Goal: Task Accomplishment & Management: Use online tool/utility

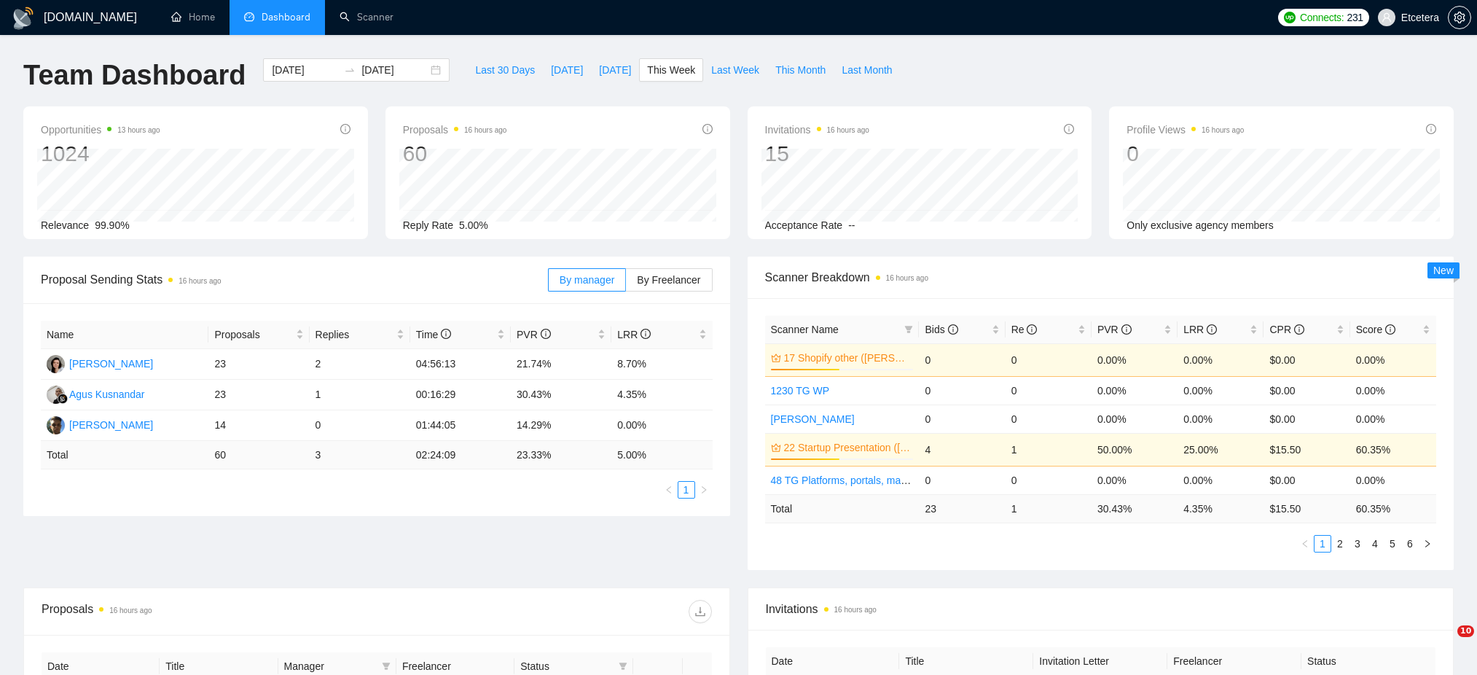
scroll to position [112, 0]
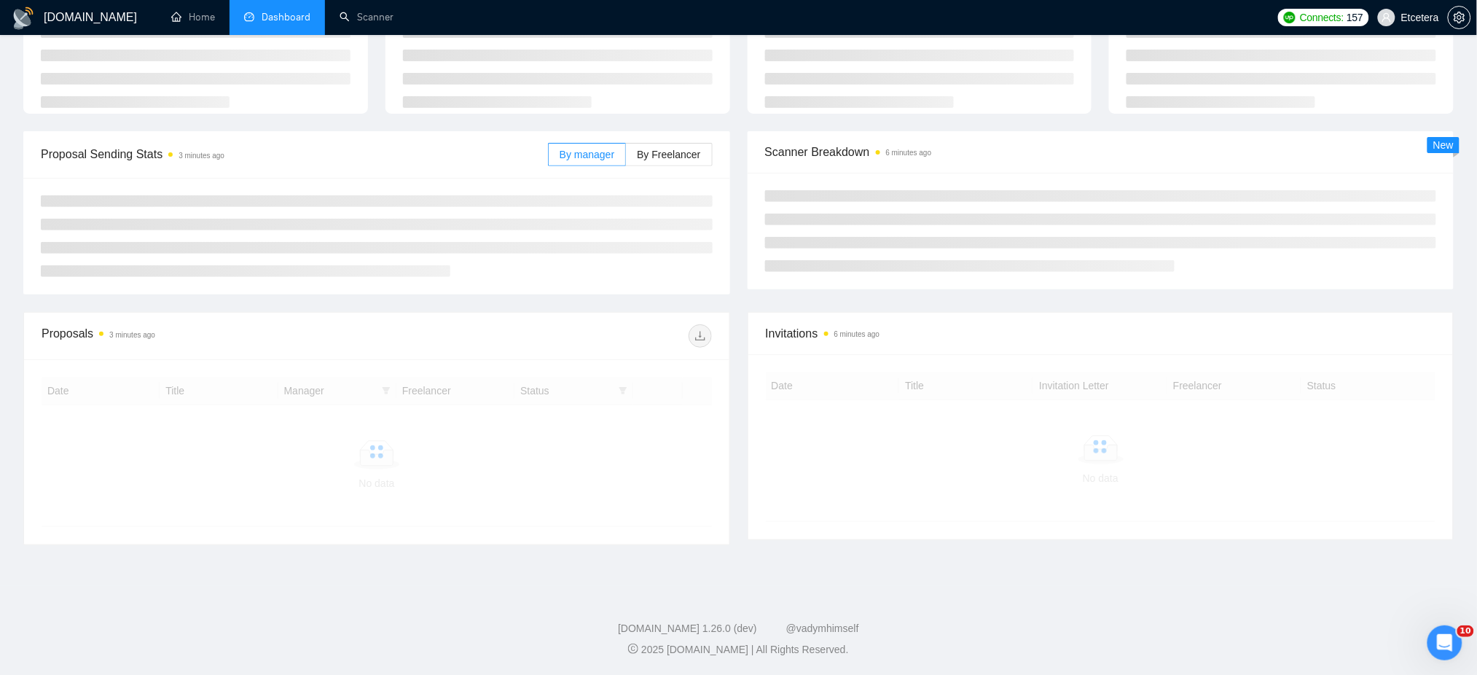
scroll to position [112, 0]
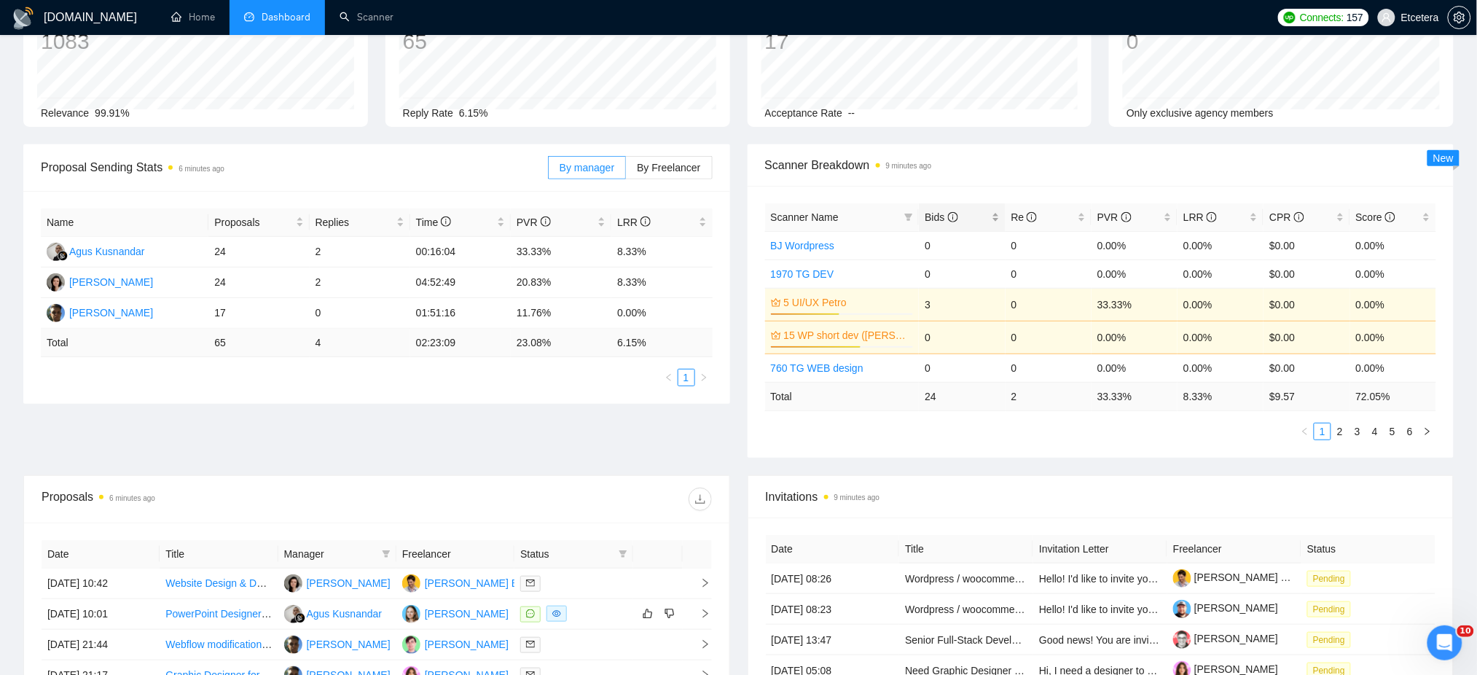
click at [999, 209] on div "Bids" at bounding box center [962, 217] width 74 height 16
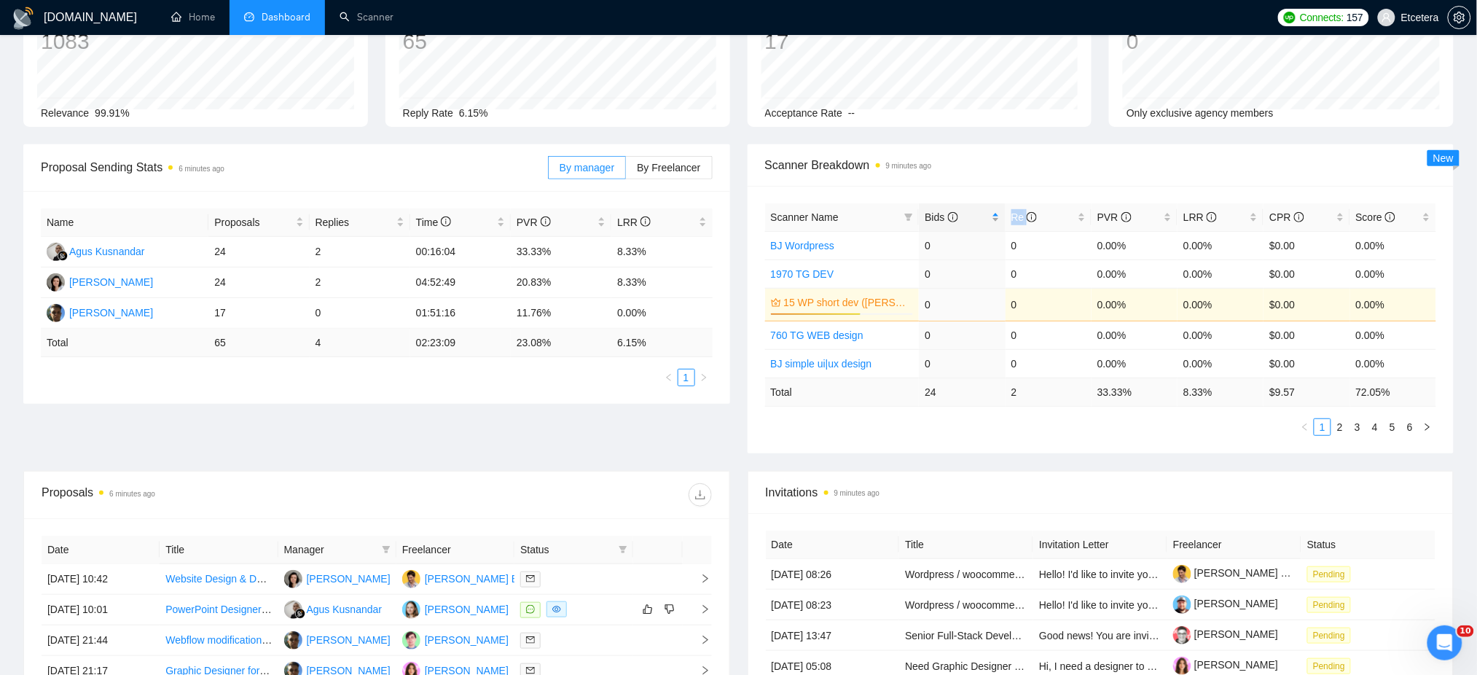
click at [999, 209] on div "Bids" at bounding box center [962, 217] width 74 height 16
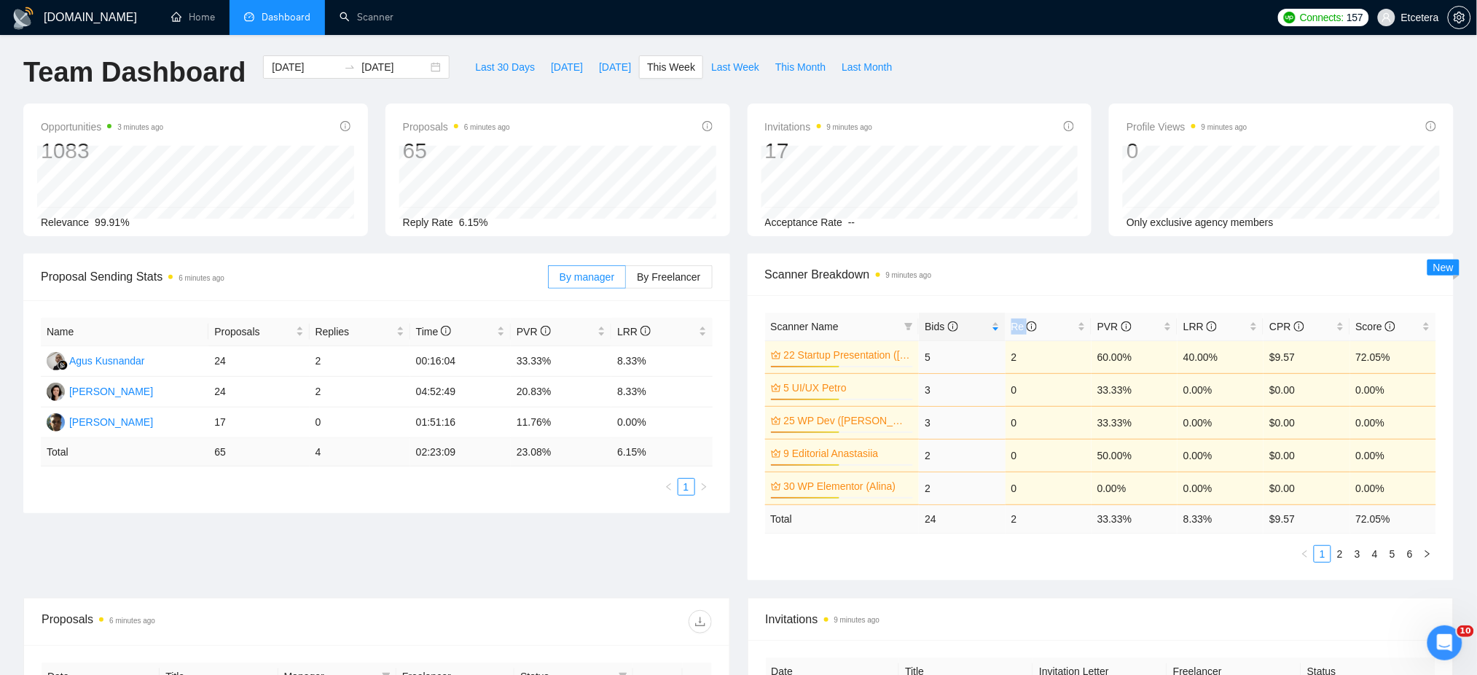
scroll to position [0, 0]
click at [475, 71] on span "Last 30 Days" at bounding box center [505, 70] width 60 height 16
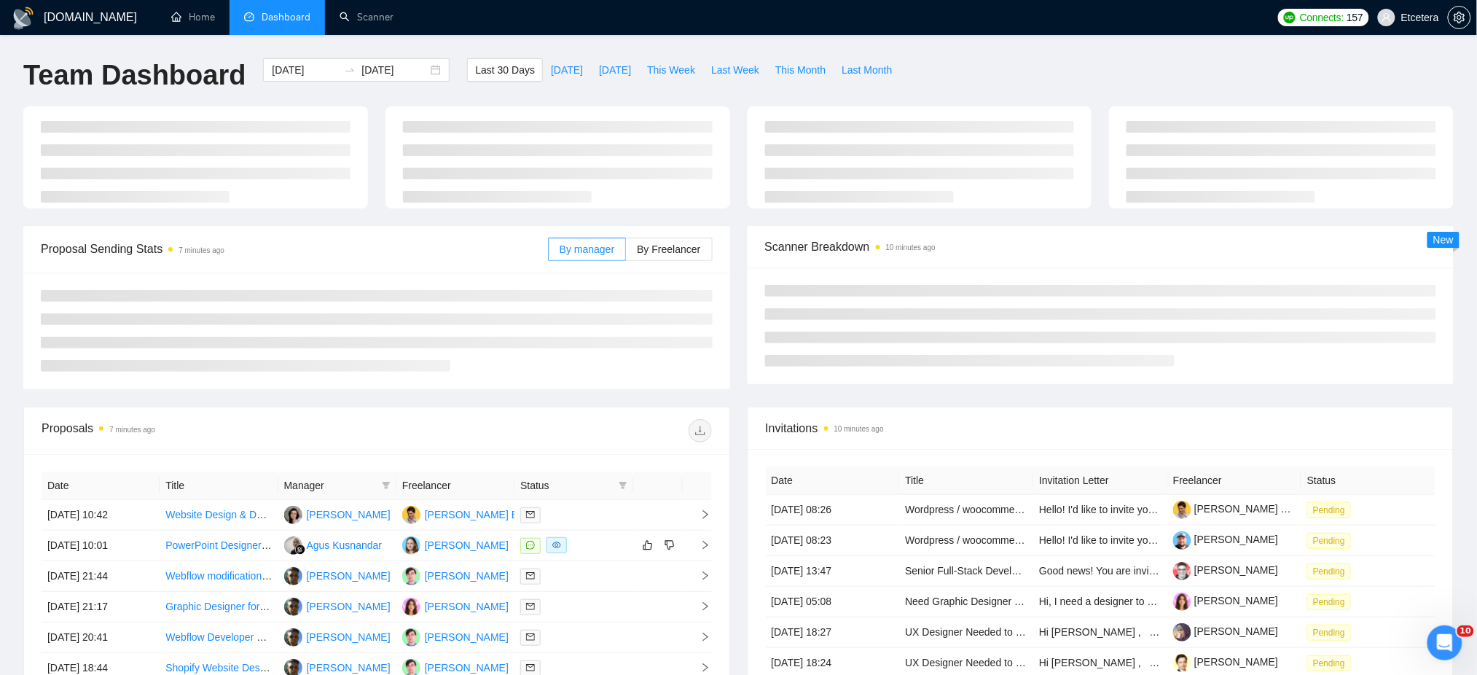
type input "2025-08-07"
type input "2025-09-06"
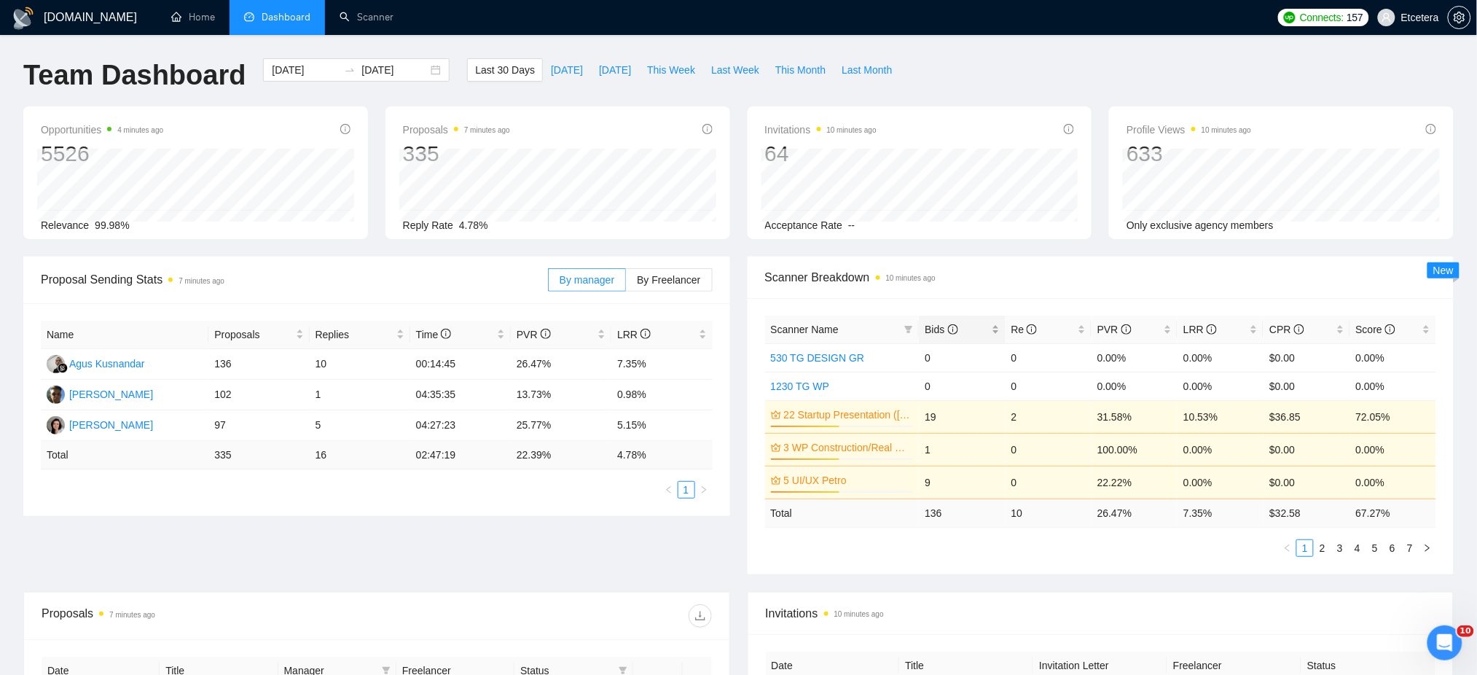
click at [995, 326] on div "Bids" at bounding box center [962, 329] width 74 height 16
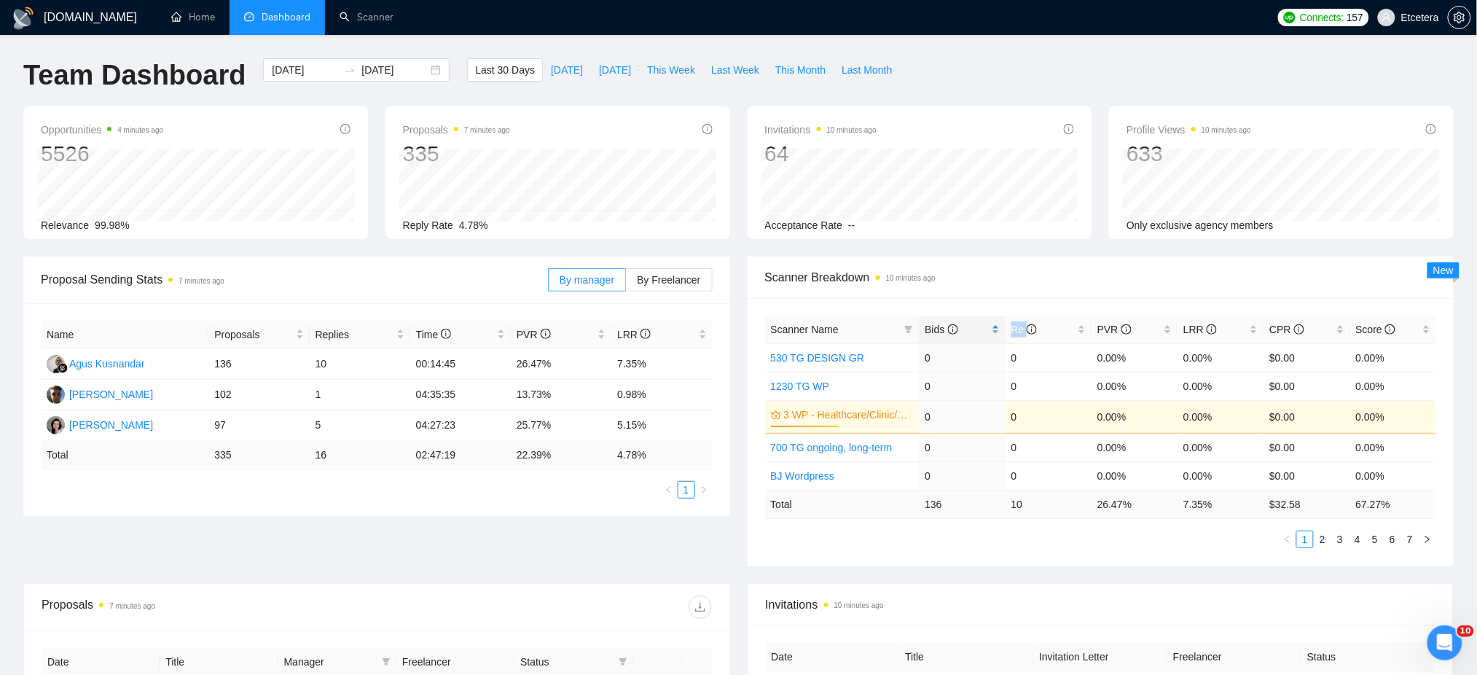
click at [995, 326] on div "Bids" at bounding box center [962, 329] width 74 height 16
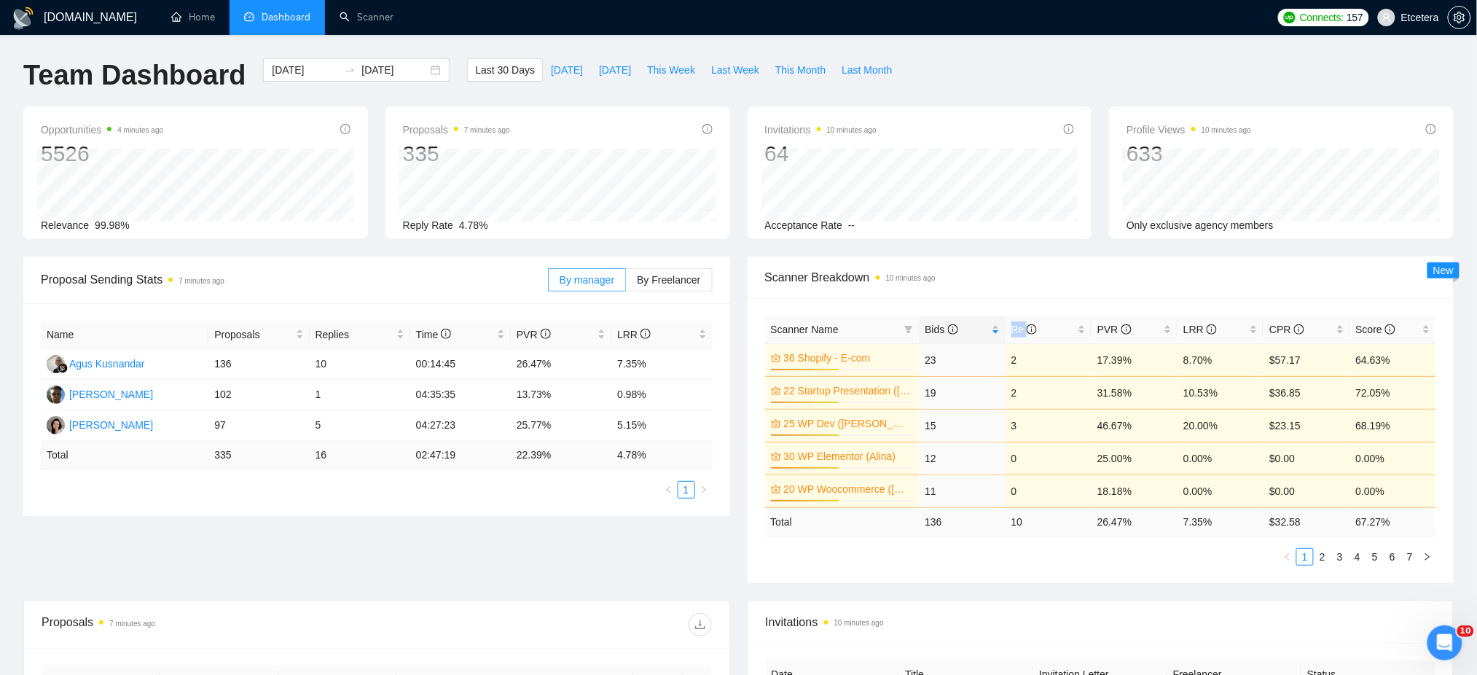
scroll to position [97, 0]
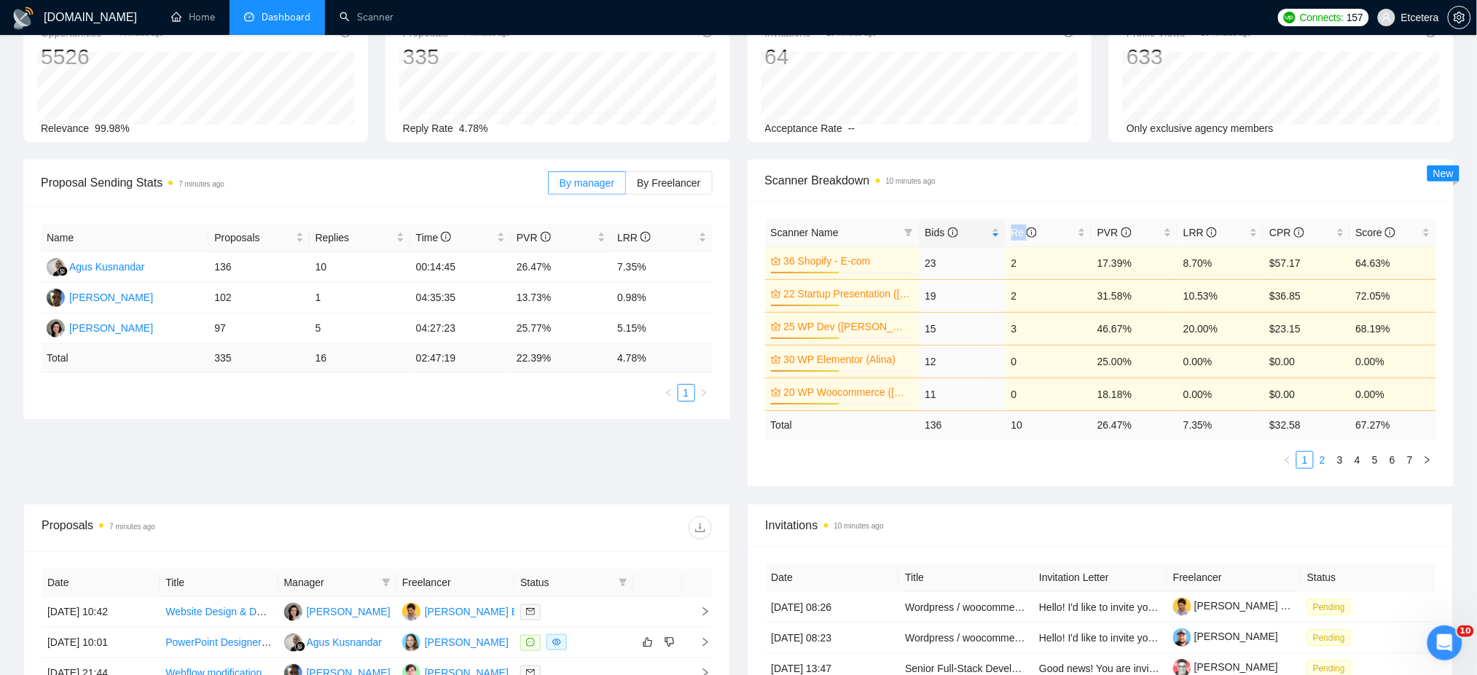
click at [1318, 456] on link "2" at bounding box center [1322, 460] width 16 height 16
click at [1304, 460] on link "1" at bounding box center [1305, 460] width 16 height 16
click at [1320, 461] on link "2" at bounding box center [1322, 460] width 16 height 16
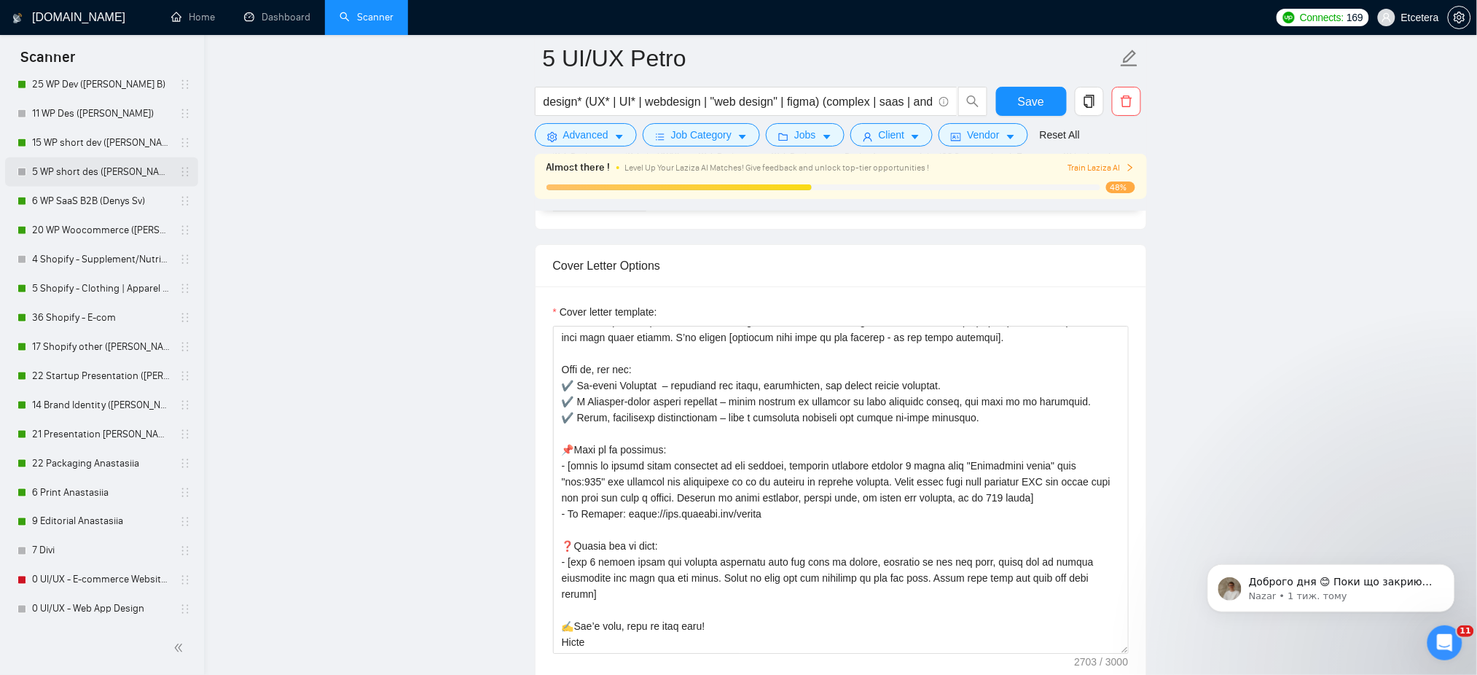
scroll to position [583, 0]
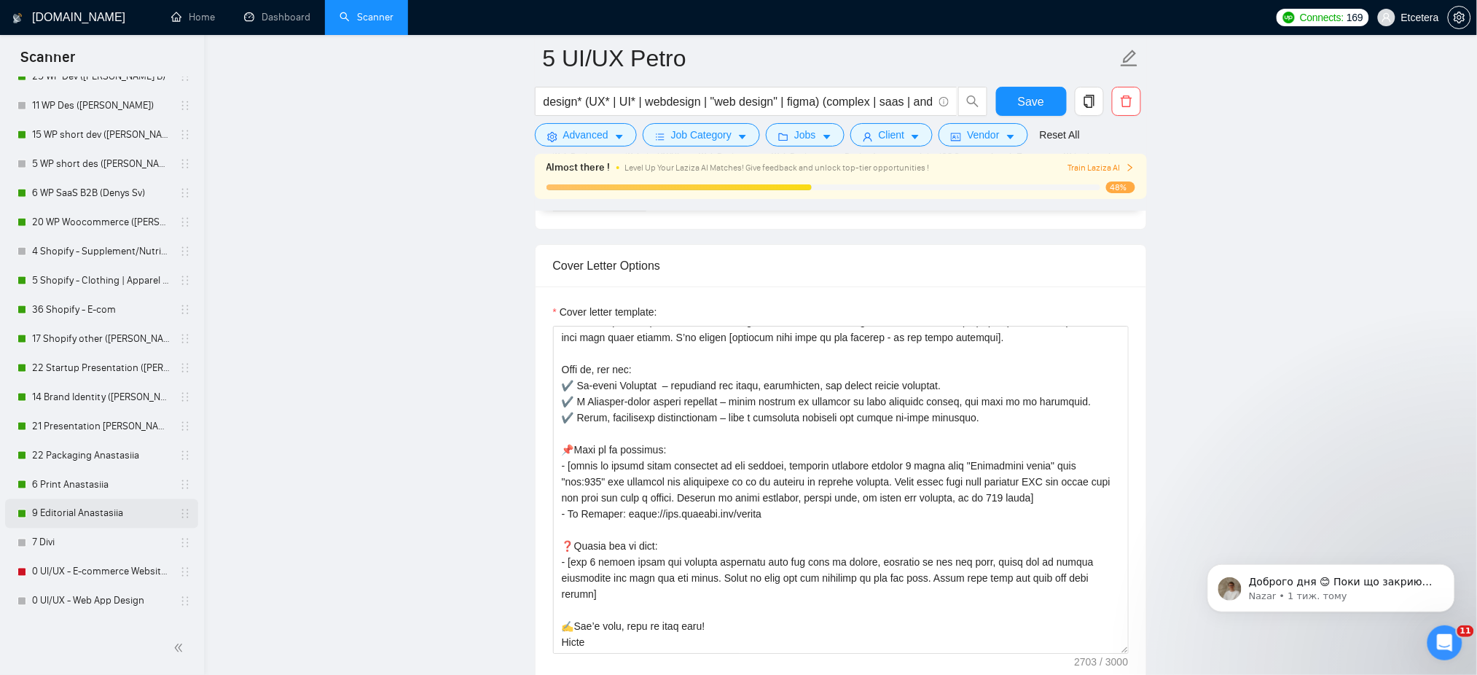
click at [58, 517] on link "9 Editorial Anastasiia" at bounding box center [101, 513] width 138 height 29
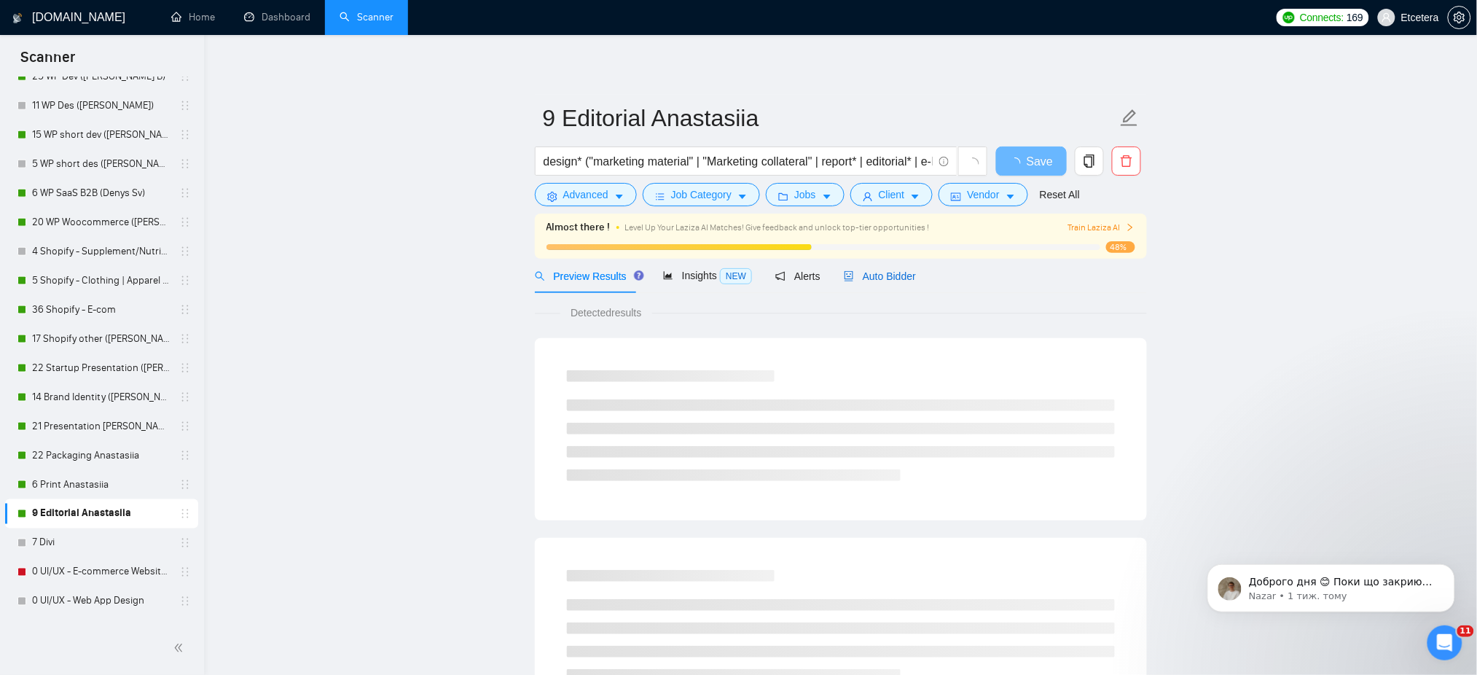
click at [874, 278] on span "Auto Bidder" at bounding box center [880, 276] width 72 height 12
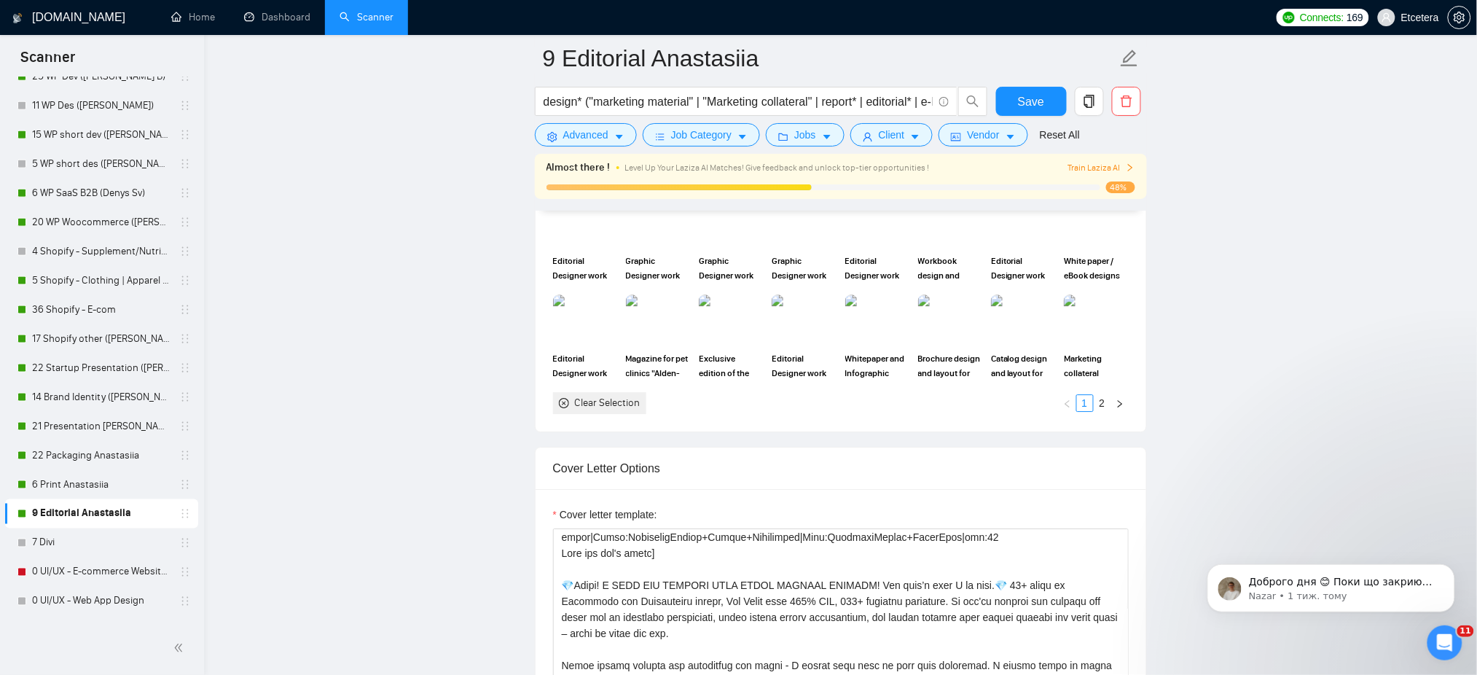
scroll to position [1457, 0]
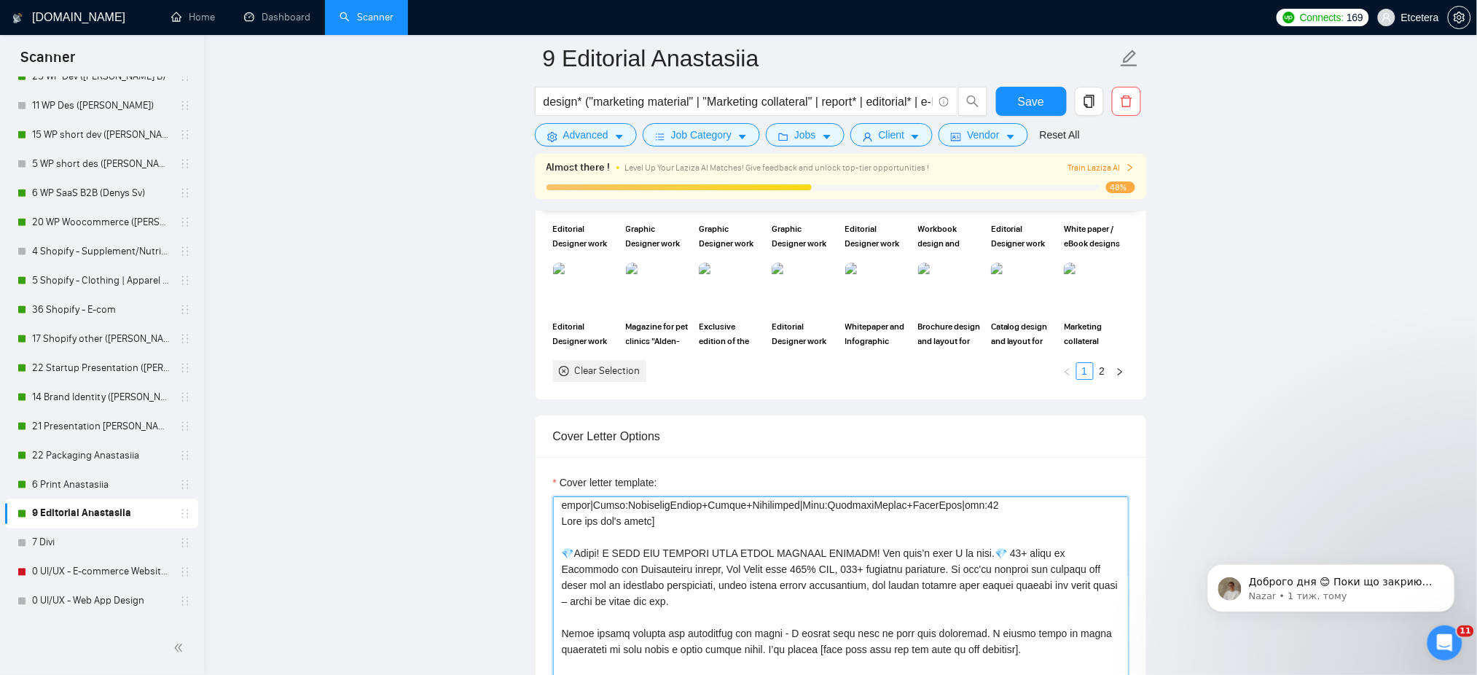
click at [846, 534] on textarea "Cover letter template:" at bounding box center [841, 660] width 576 height 328
click at [905, 525] on textarea "Cover letter template:" at bounding box center [841, 660] width 576 height 328
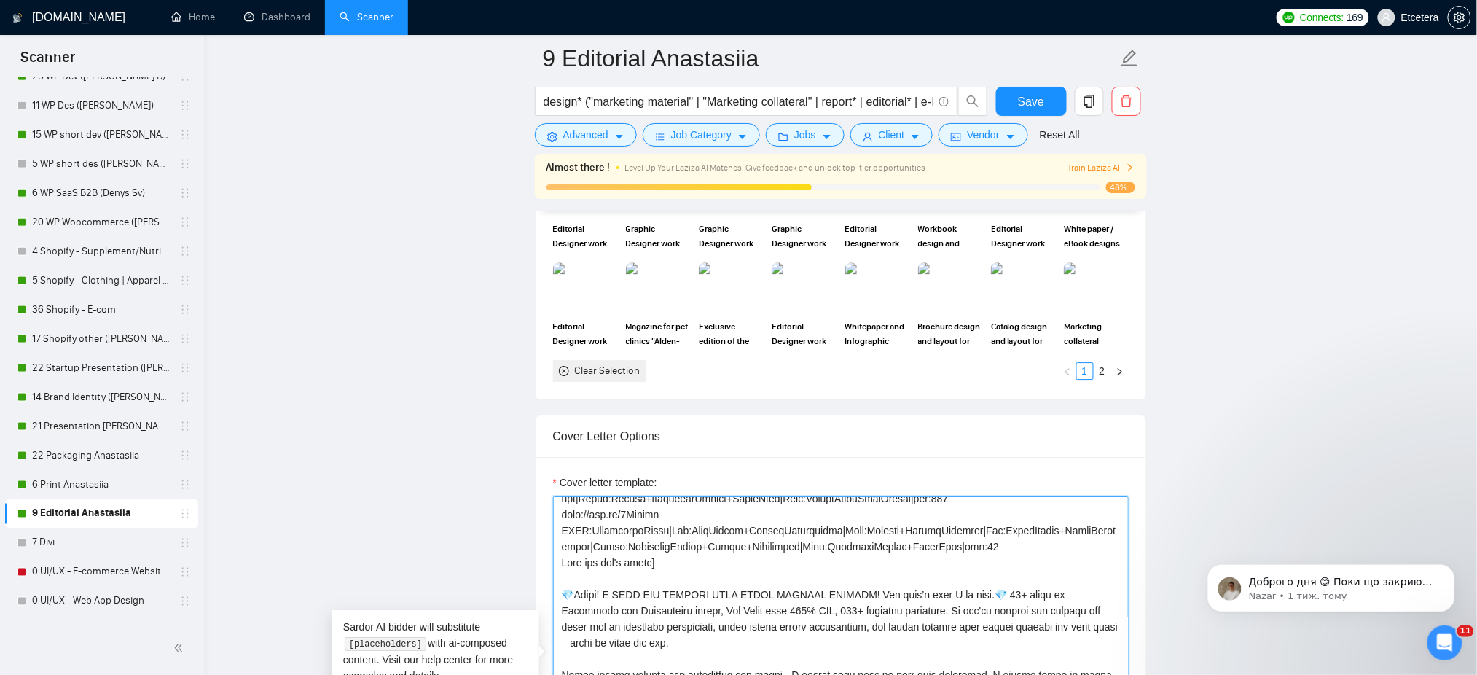
scroll to position [217, 0]
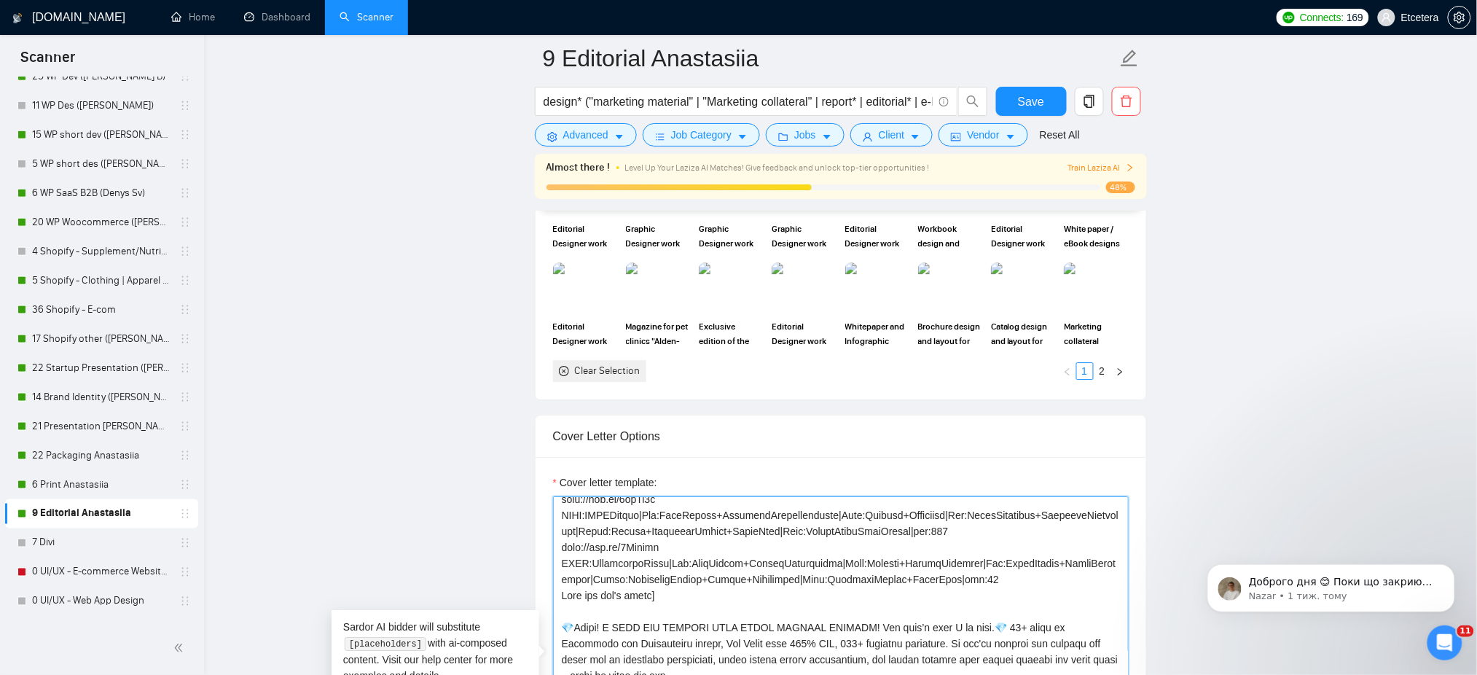
drag, startPoint x: 565, startPoint y: 523, endPoint x: 992, endPoint y: 597, distance: 433.4
click at [992, 597] on textarea "Cover letter template:" at bounding box center [841, 660] width 576 height 328
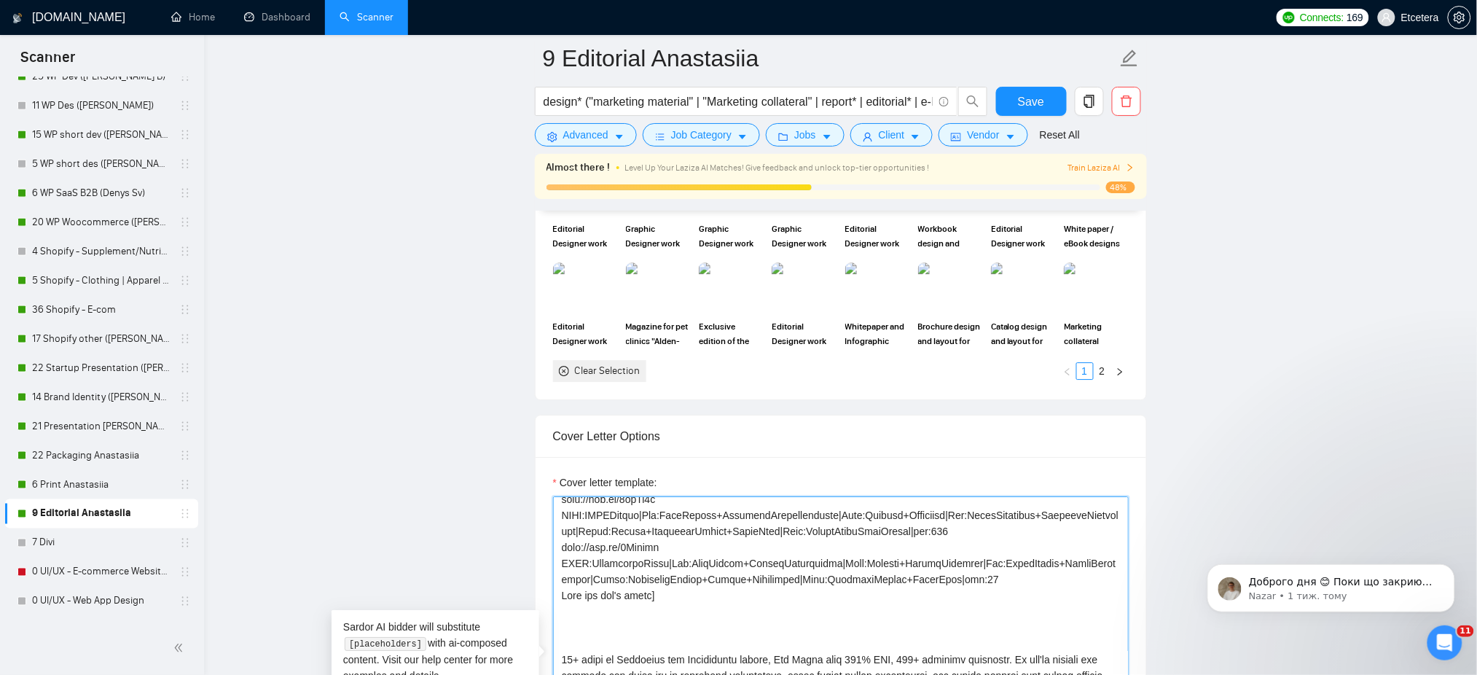
paste textarea
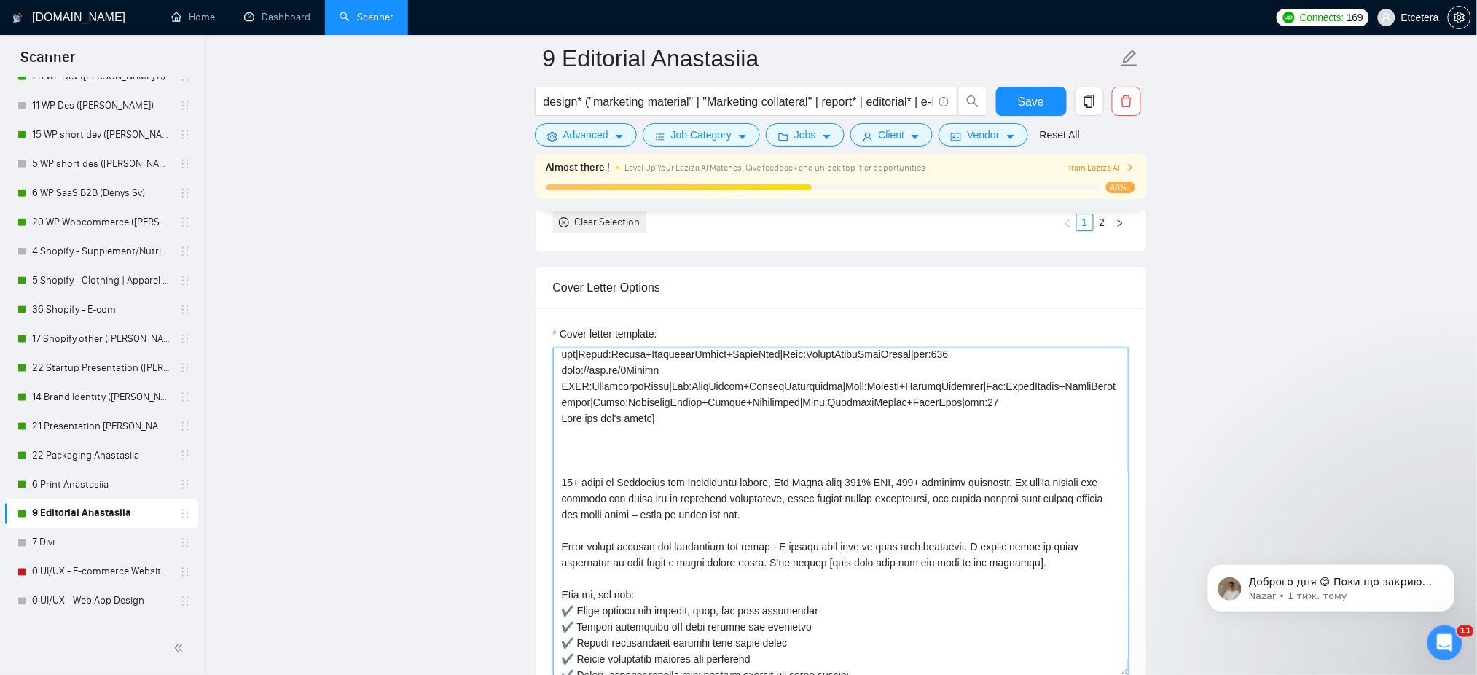
scroll to position [216, 0]
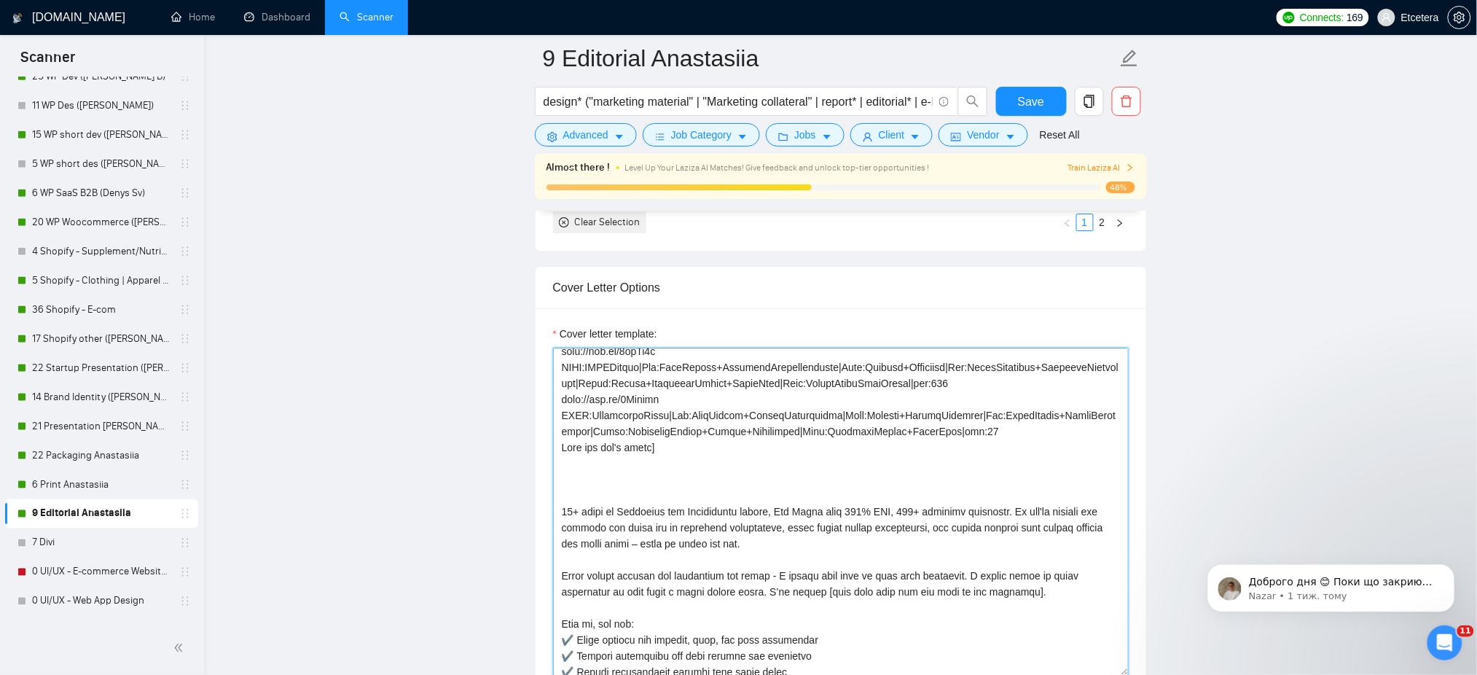
click at [681, 463] on textarea "Cover letter template:" at bounding box center [841, 512] width 576 height 328
click at [726, 565] on textarea "Cover letter template:" at bounding box center [841, 512] width 576 height 328
click at [791, 549] on textarea "Cover letter template:" at bounding box center [841, 512] width 576 height 328
click at [852, 555] on textarea "Cover letter template:" at bounding box center [841, 512] width 576 height 328
click at [756, 560] on textarea "Cover letter template:" at bounding box center [841, 512] width 576 height 328
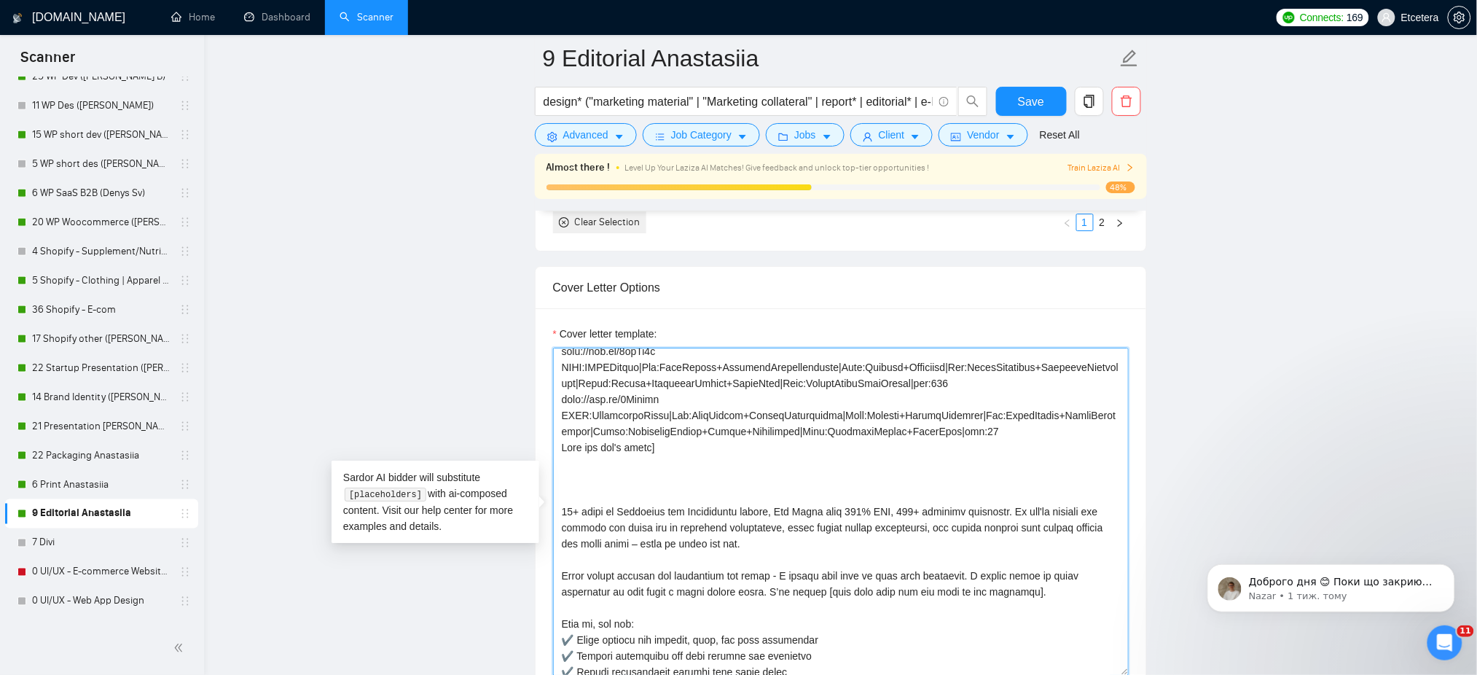
drag, startPoint x: 758, startPoint y: 563, endPoint x: 544, endPoint y: 539, distance: 215.6
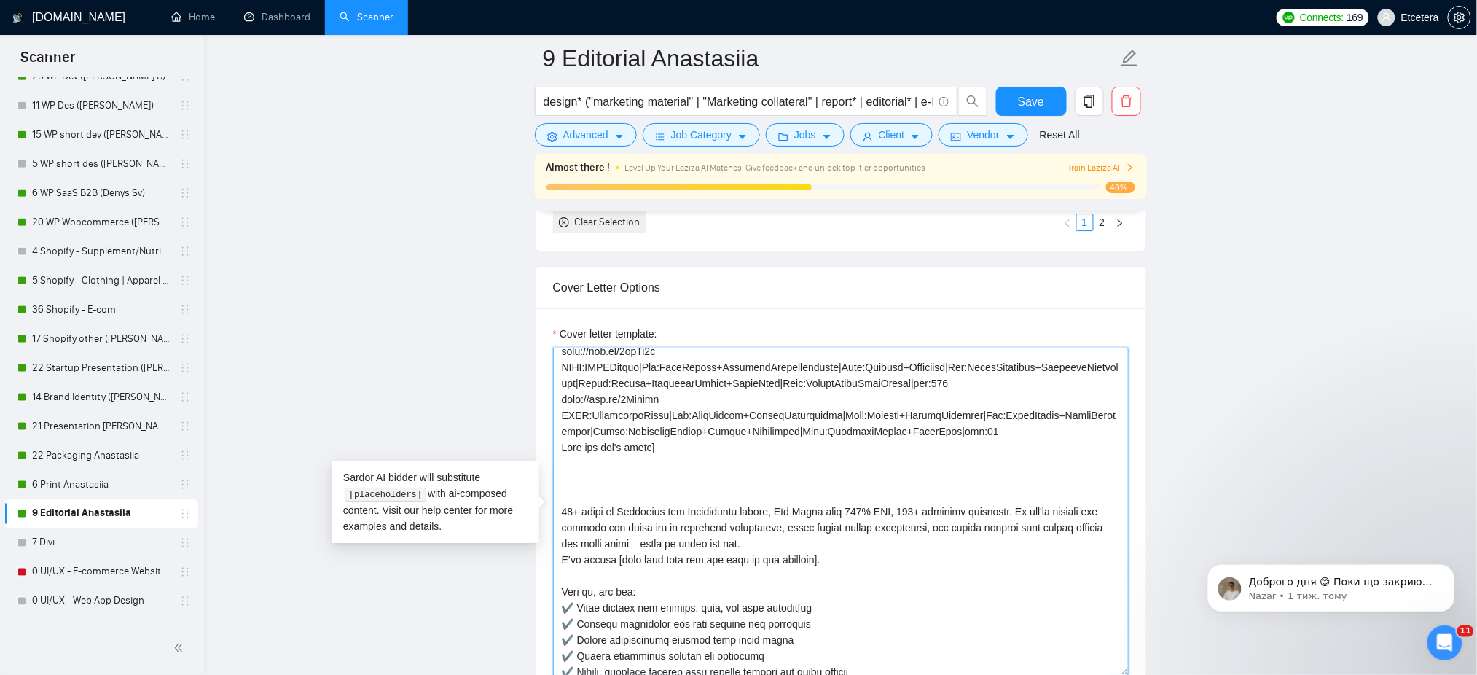
click at [646, 497] on textarea "Cover letter template:" at bounding box center [841, 512] width 576 height 328
drag, startPoint x: 1004, startPoint y: 479, endPoint x: 873, endPoint y: 507, distance: 134.0
click at [873, 507] on textarea "Cover letter template:" at bounding box center [841, 512] width 576 height 328
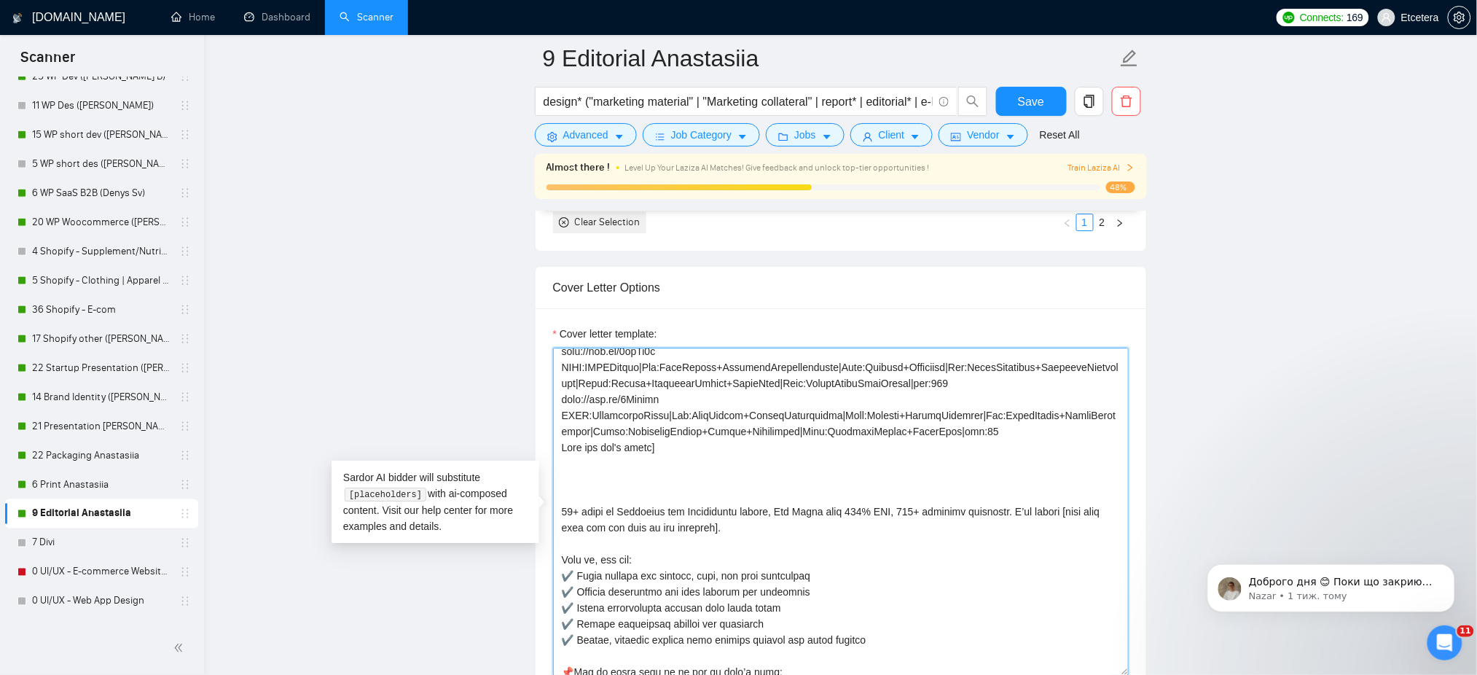
click at [807, 458] on textarea "Cover letter template:" at bounding box center [841, 512] width 576 height 328
click at [756, 447] on textarea "Cover letter template:" at bounding box center [841, 512] width 576 height 328
paste textarea "💎𝗥𝗘𝗔𝗗𝗬 𝗧𝗢 𝗗𝗘𝗦𝗜𝗚𝗡!💎 Hi Cathy, for over 10 years I 𝘁𝘂𝗿𝗻 𝗿𝗮𝘄 𝗰𝗼𝗻𝘁𝗲𝗻𝘁 𝐢𝐧𝐭𝐨 𝐜𝐥𝐞𝐚𝐫, 𝐞…"
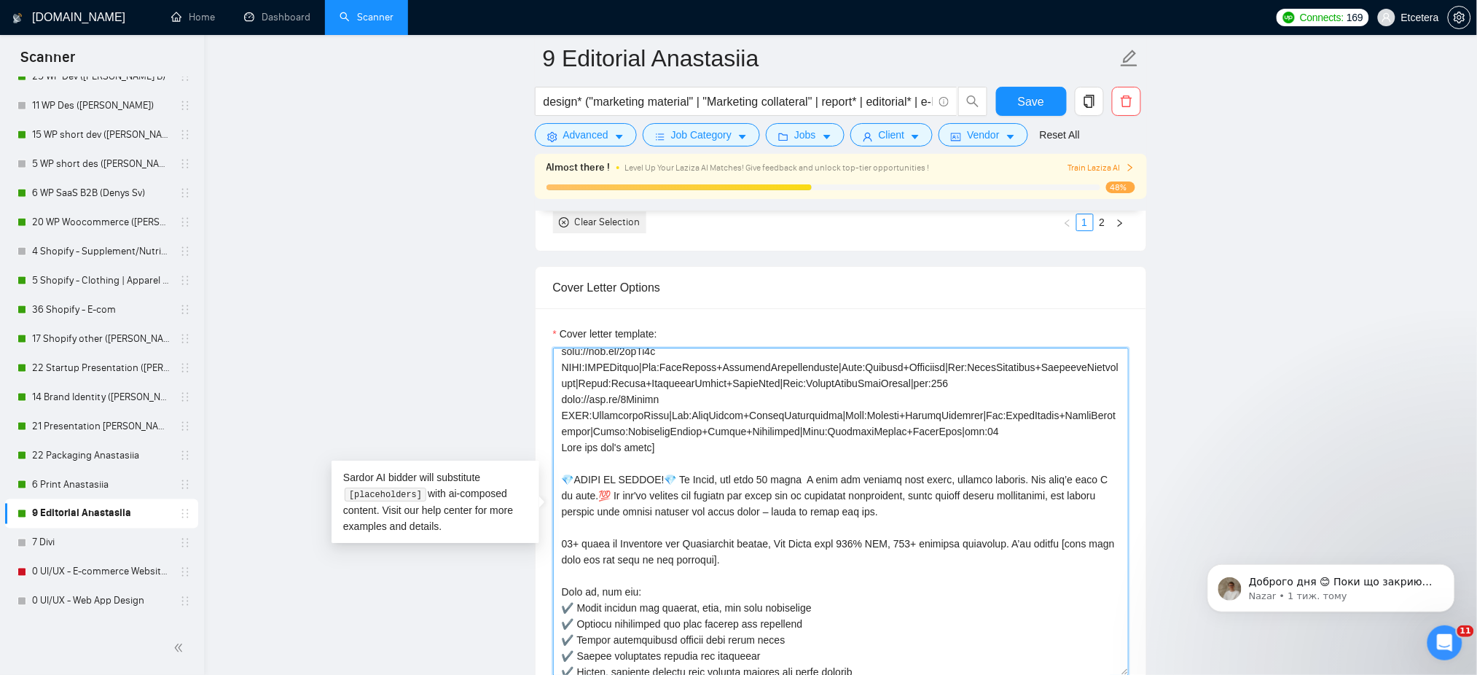
click at [714, 443] on textarea "Cover letter template:" at bounding box center [841, 512] width 576 height 328
click at [633, 506] on textarea "Cover letter template:" at bounding box center [841, 512] width 576 height 328
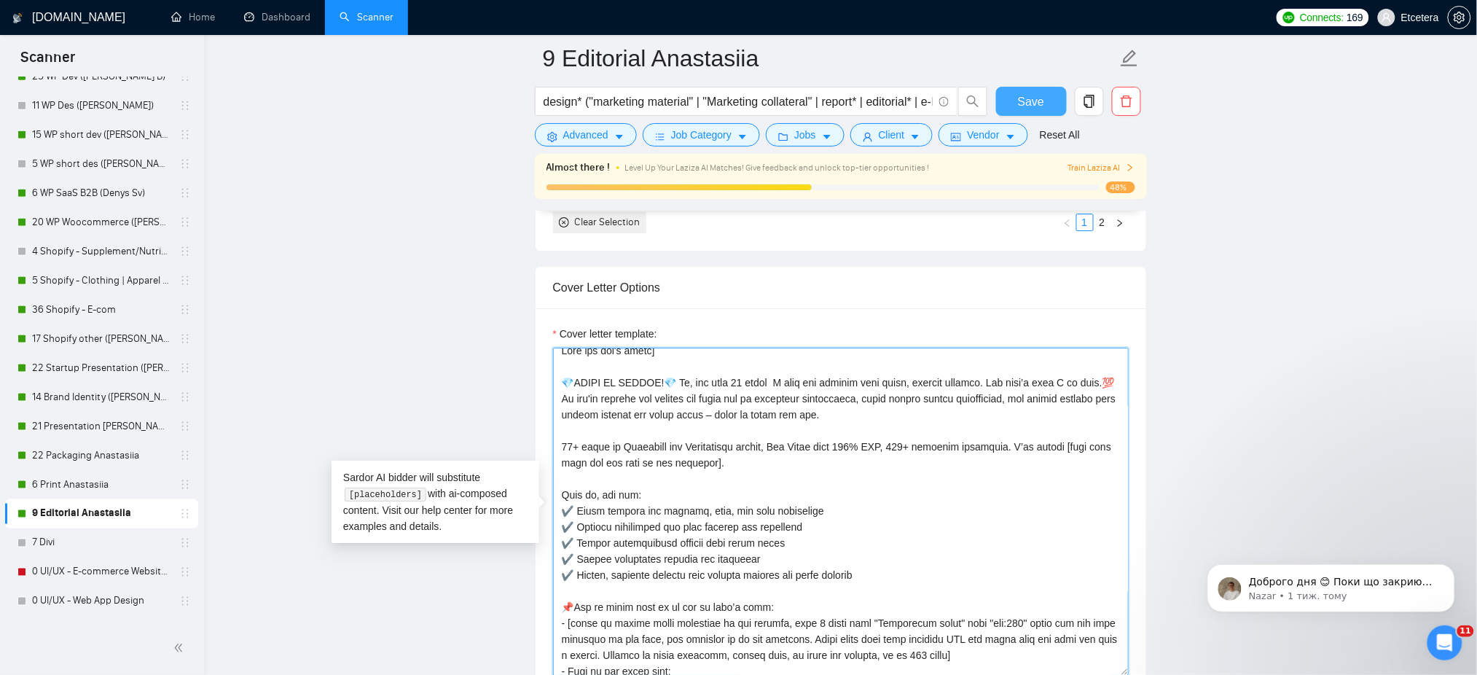
type textarea "["Successful cases" = http://bit.ly/44x6Ft0 CLNT:HyfeAI|Nch:HealthTech|Styl:Mod…"
click at [1024, 103] on span "Save" at bounding box center [1031, 102] width 26 height 18
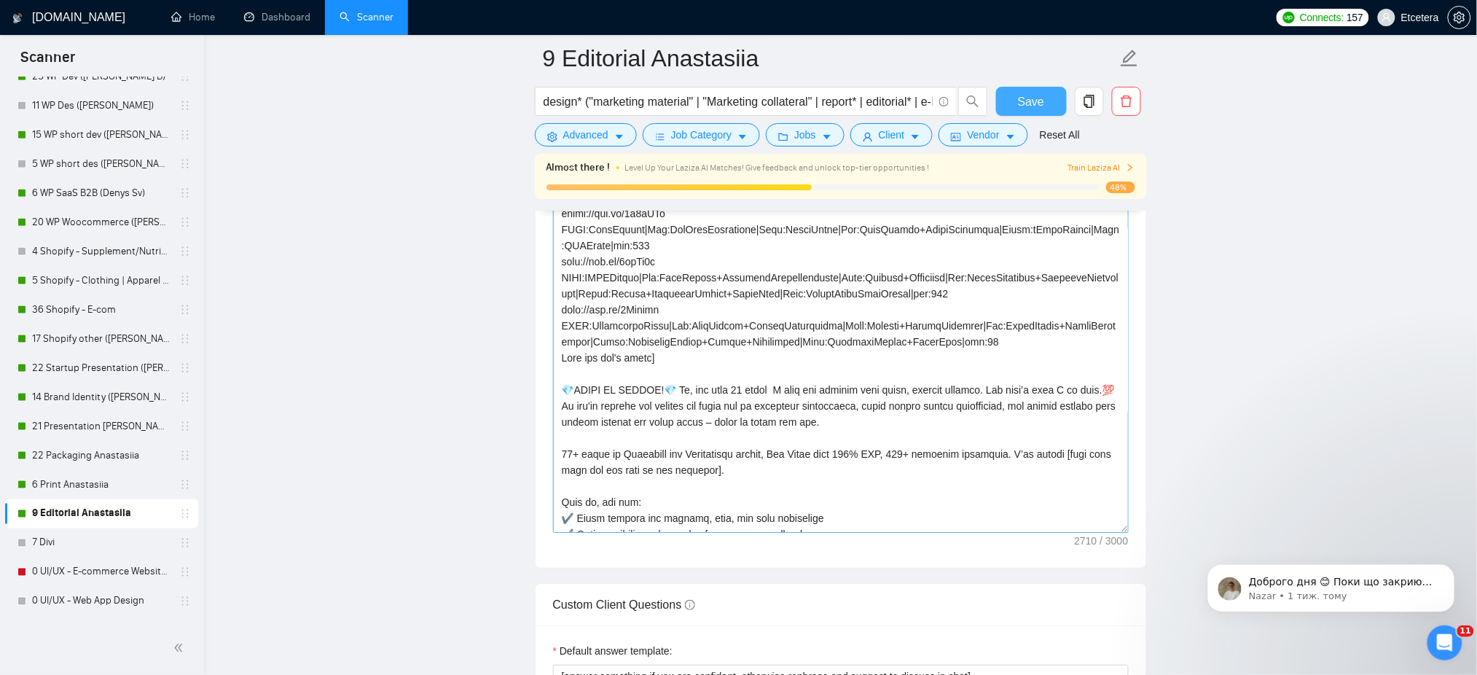
scroll to position [194, 0]
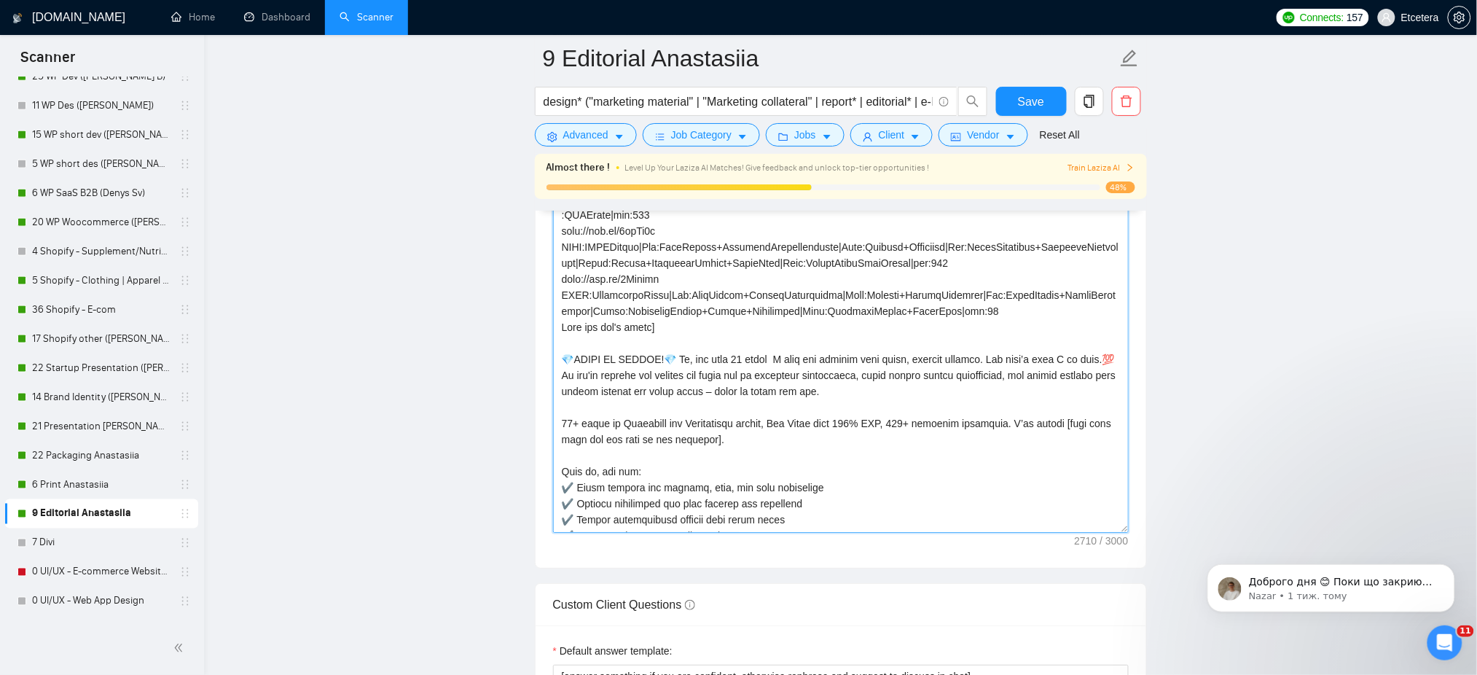
click at [752, 404] on textarea "Cover letter template:" at bounding box center [841, 369] width 576 height 328
click at [787, 428] on textarea "Cover letter template:" at bounding box center [841, 369] width 576 height 328
drag, startPoint x: 885, startPoint y: 396, endPoint x: 671, endPoint y: 396, distance: 213.5
click at [743, 388] on textarea "Cover letter template:" at bounding box center [841, 369] width 576 height 328
drag, startPoint x: 712, startPoint y: 407, endPoint x: 556, endPoint y: 393, distance: 156.5
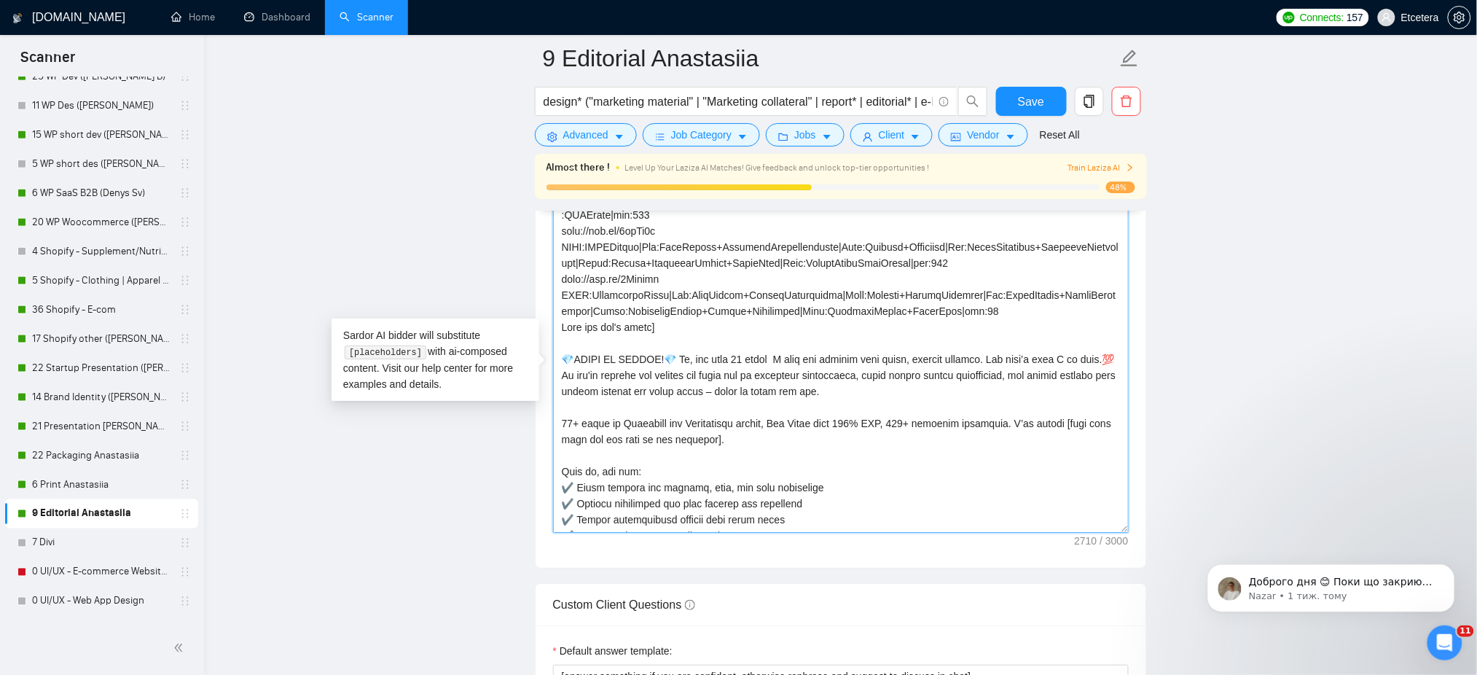
click at [556, 393] on textarea "Cover letter template:" at bounding box center [841, 369] width 576 height 328
paste textarea "easily adapt to brand guidelines or help shape a fresh visual style. I’ll ensur…"
click at [914, 412] on textarea "Cover letter template:" at bounding box center [841, 369] width 576 height 328
drag, startPoint x: 1044, startPoint y: 392, endPoint x: 562, endPoint y: 394, distance: 482.4
click at [562, 394] on textarea "Cover letter template:" at bounding box center [841, 369] width 576 height 328
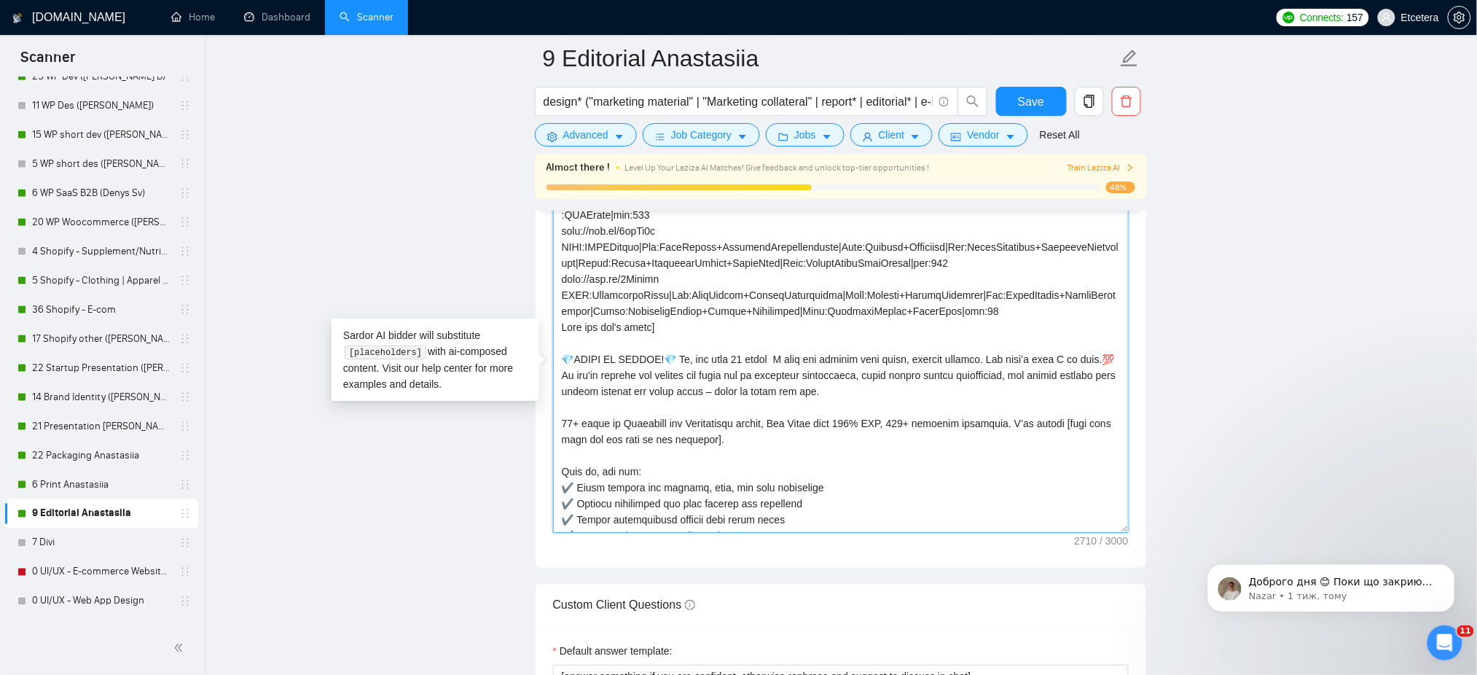
paste textarea "easily adapt to brand guidelines or help shape a fresh visual style. I’ll ensur…"
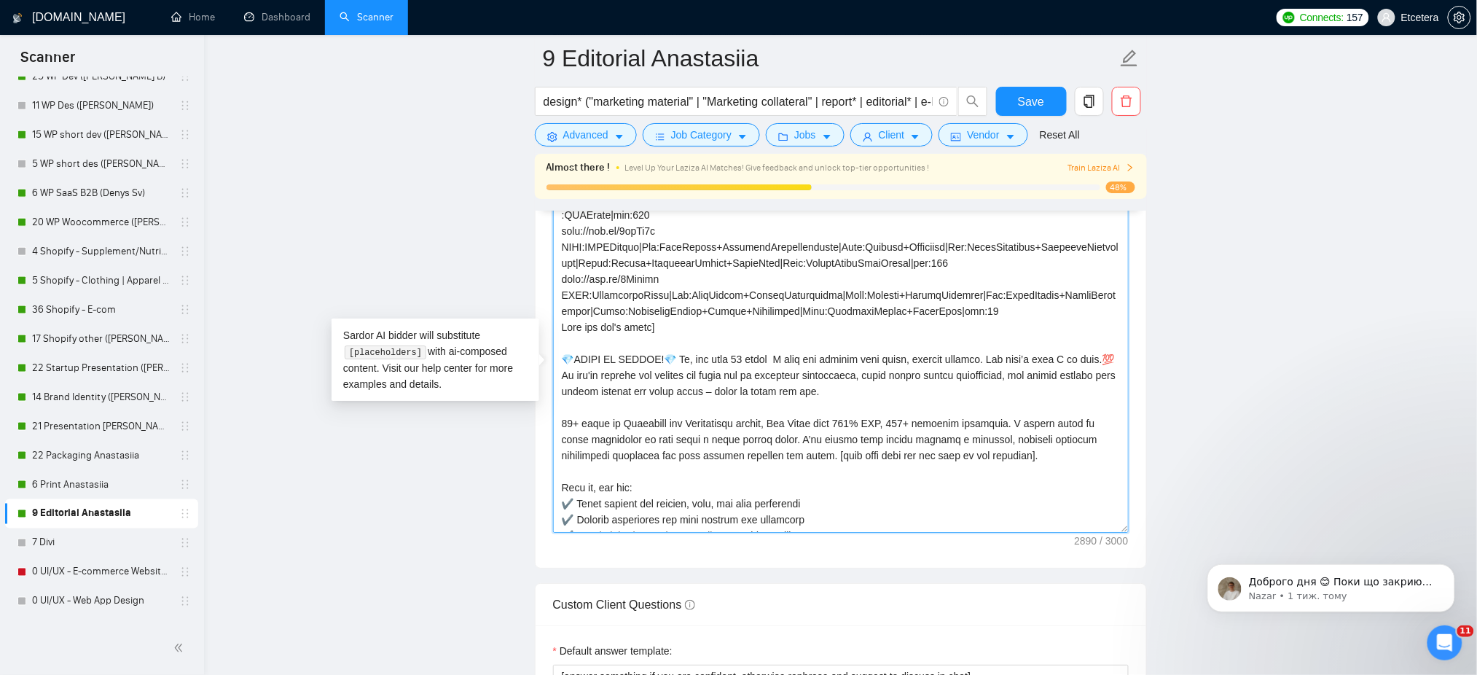
drag, startPoint x: 807, startPoint y: 407, endPoint x: 764, endPoint y: 427, distance: 48.2
click at [764, 427] on textarea "Cover letter template:" at bounding box center [841, 369] width 576 height 328
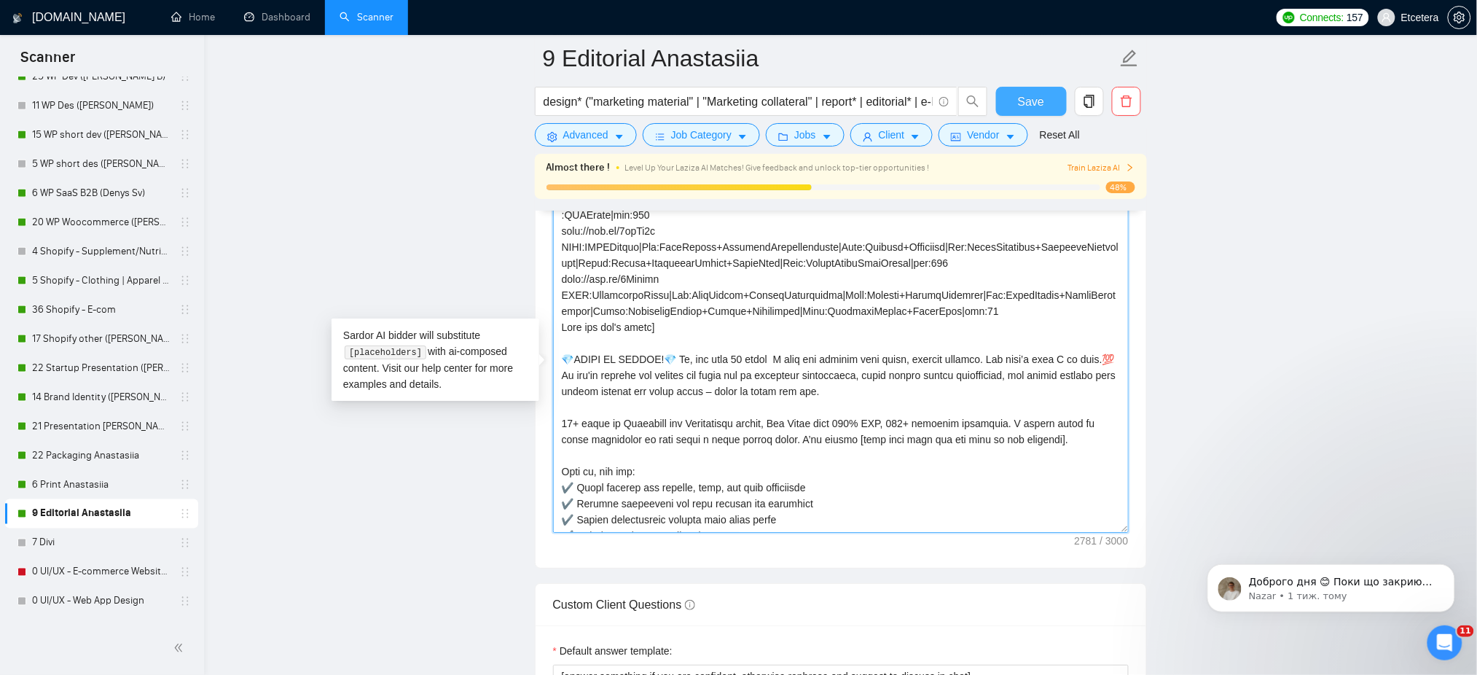
type textarea "["Successful cases" = http://bit.ly/44x6Ft0 CLNT:HyfeAI|Nch:HealthTech|Styl:Mod…"
click at [1035, 93] on span "Save" at bounding box center [1031, 102] width 26 height 18
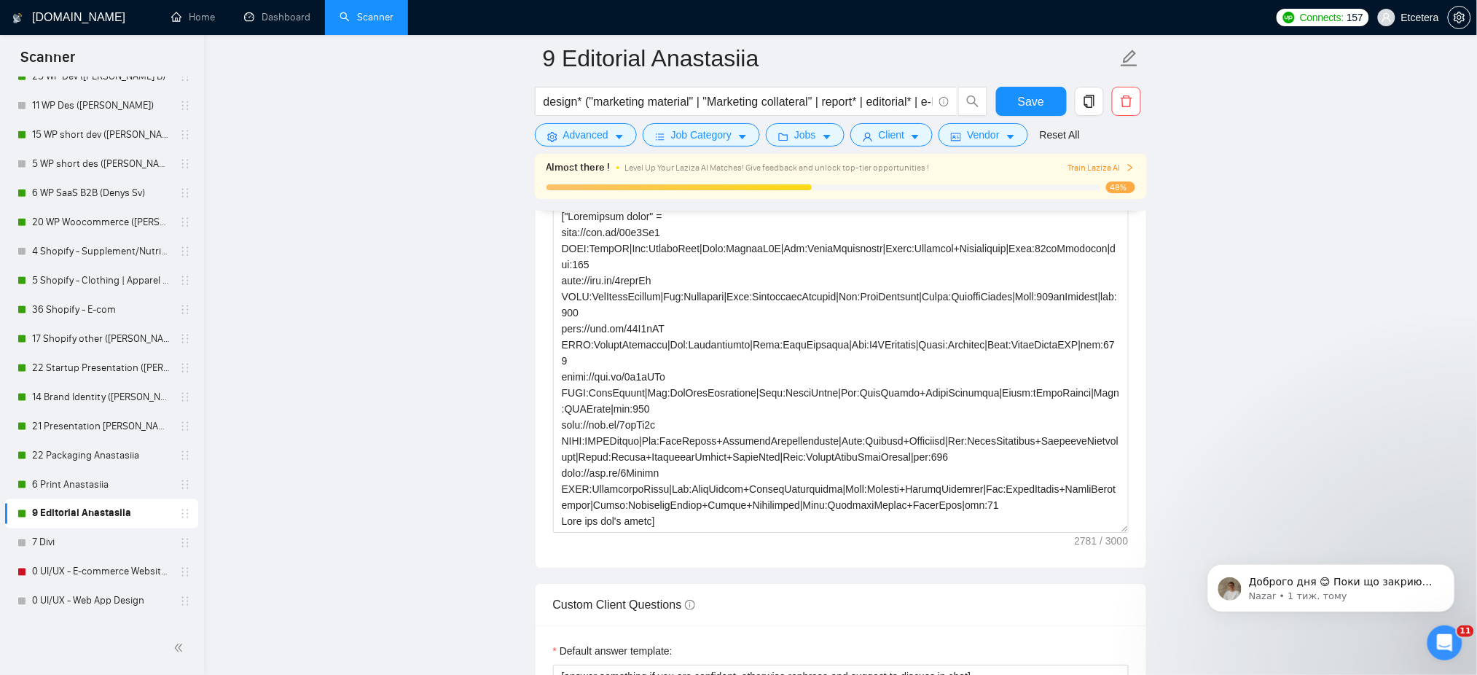
drag, startPoint x: 74, startPoint y: 371, endPoint x: 771, endPoint y: 287, distance: 702.3
click at [74, 371] on link "22 Startup Presentation ([PERSON_NAME])" at bounding box center [101, 367] width 138 height 29
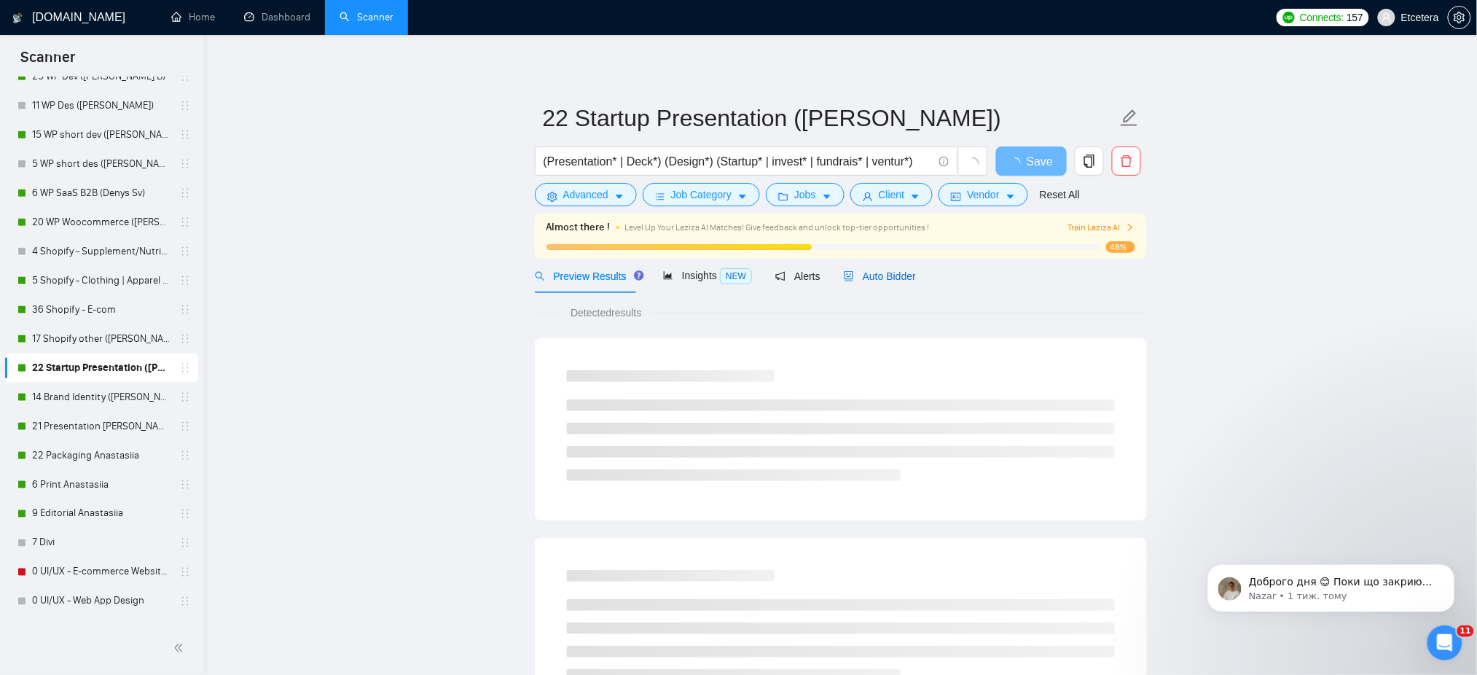
click at [887, 274] on span "Auto Bidder" at bounding box center [880, 276] width 72 height 12
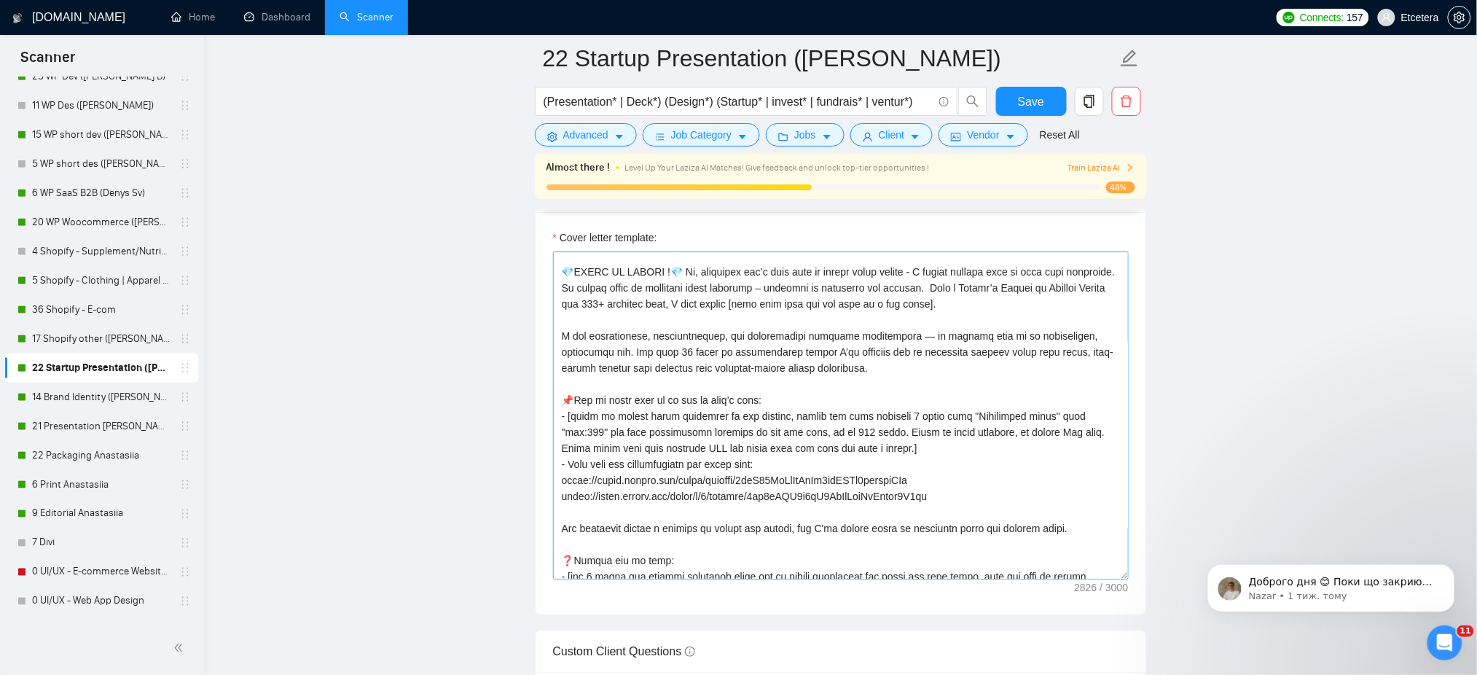
scroll to position [291, 0]
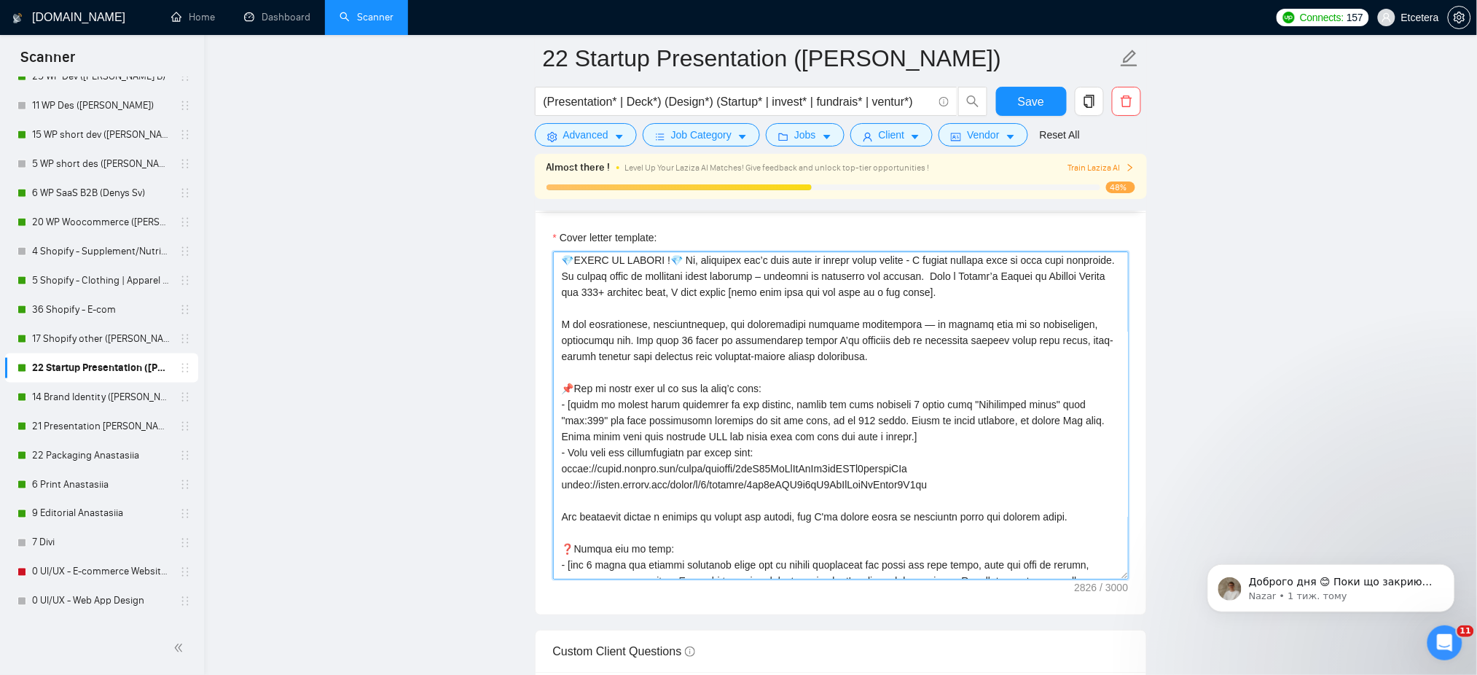
click at [716, 260] on textarea "Cover letter template:" at bounding box center [841, 415] width 576 height 328
paste textarea "𝗶"
click at [1007, 264] on textarea "Cover letter template:" at bounding box center [841, 415] width 576 height 328
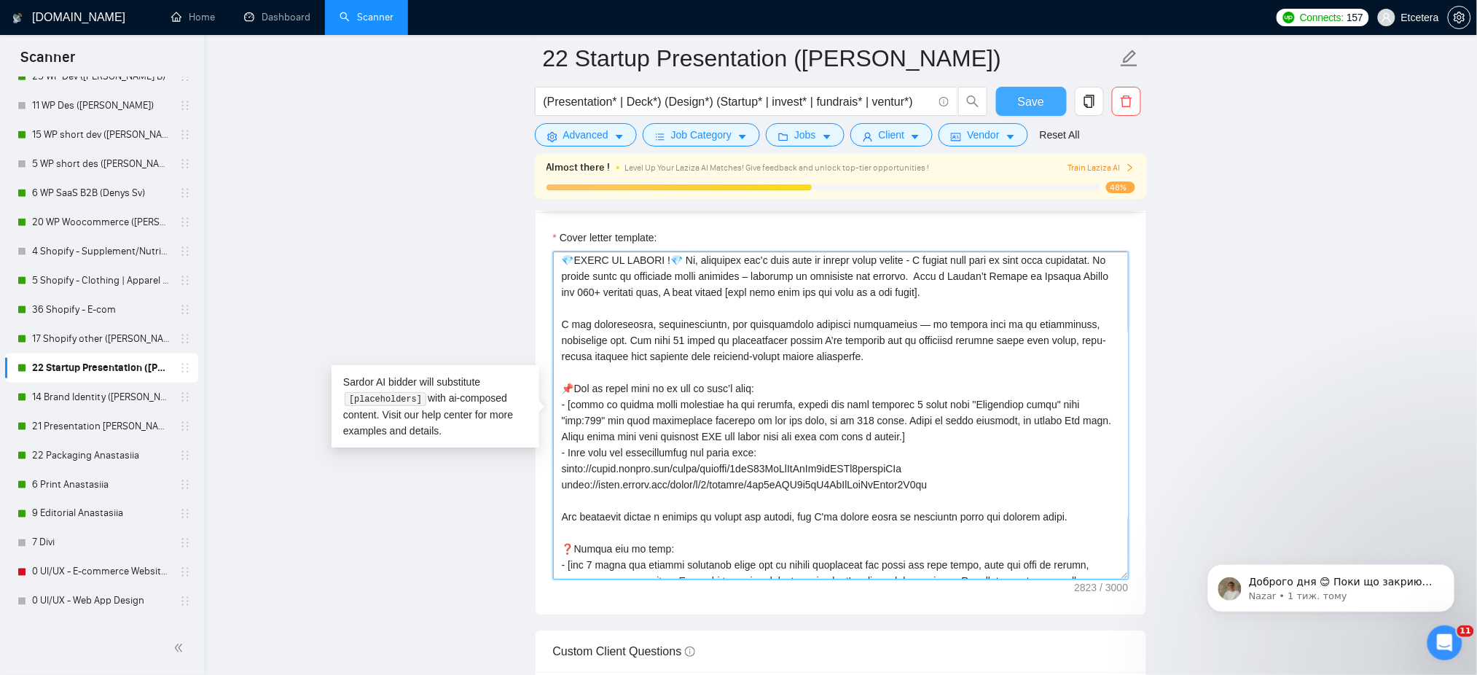
type textarea "[Successful cases= 1.https://www.behance.net/gallery/65525645/F CLNT:Management…"
click at [1024, 103] on span "Save" at bounding box center [1031, 102] width 26 height 18
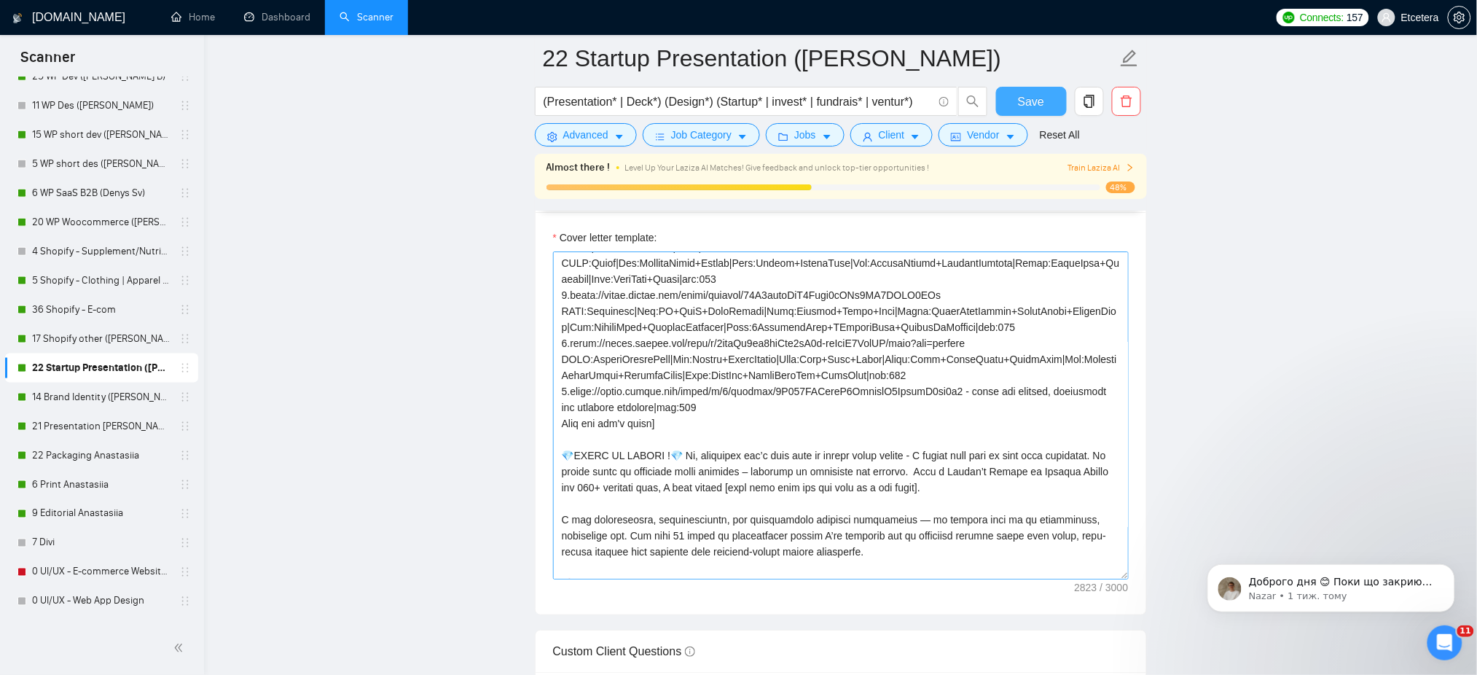
scroll to position [194, 0]
